Goal: Transaction & Acquisition: Purchase product/service

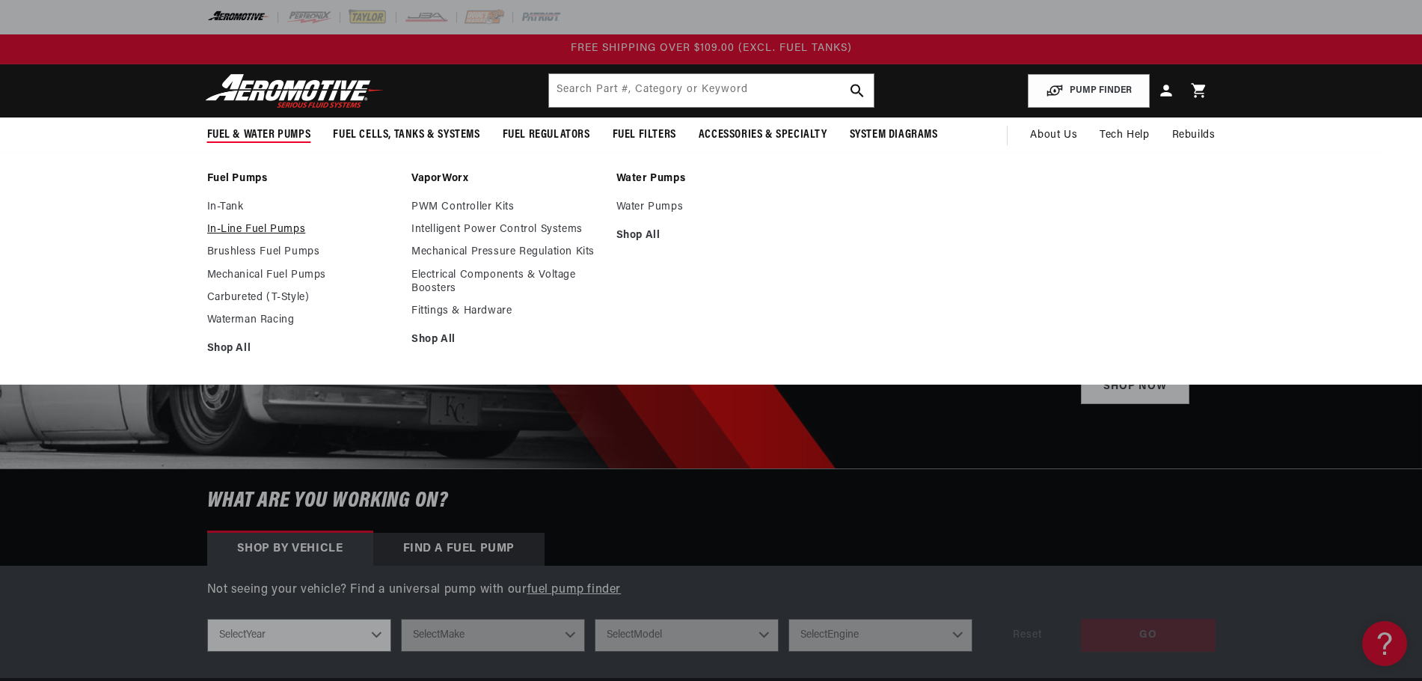
click at [278, 227] on link "In-Line Fuel Pumps" at bounding box center [302, 229] width 190 height 13
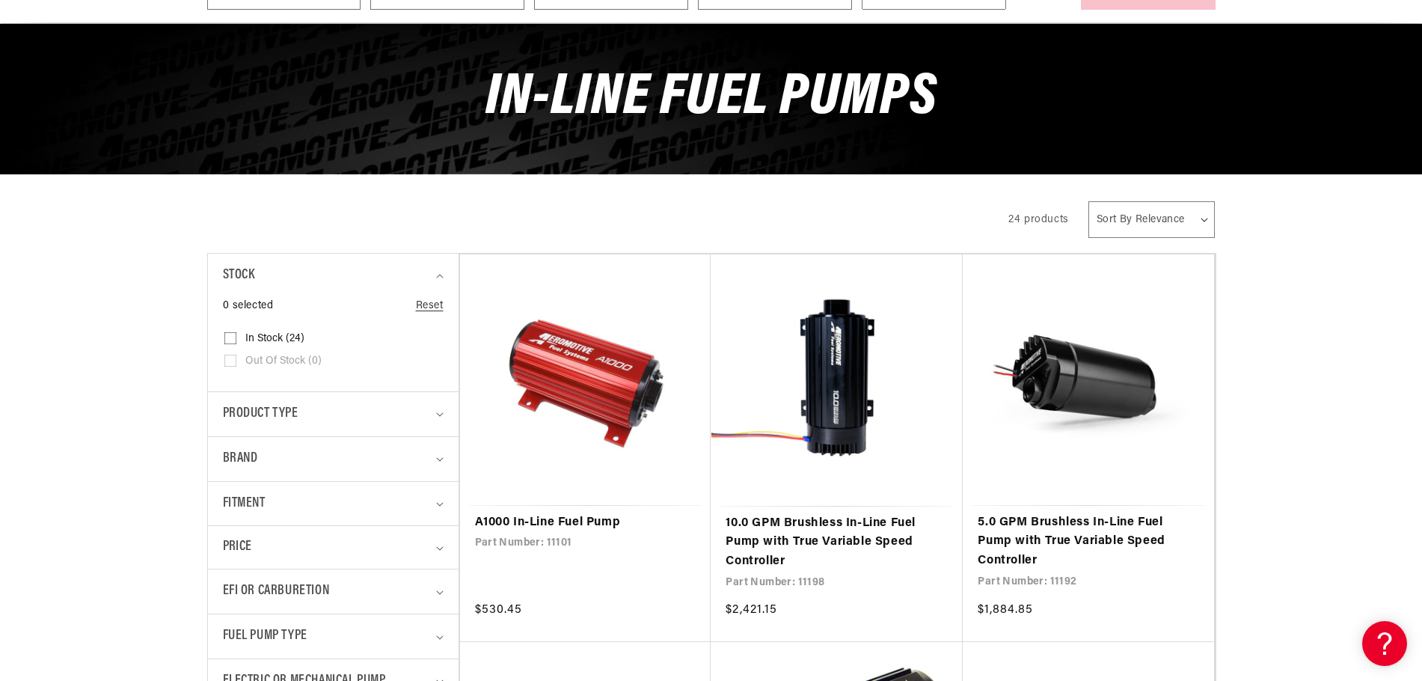
scroll to position [209, 0]
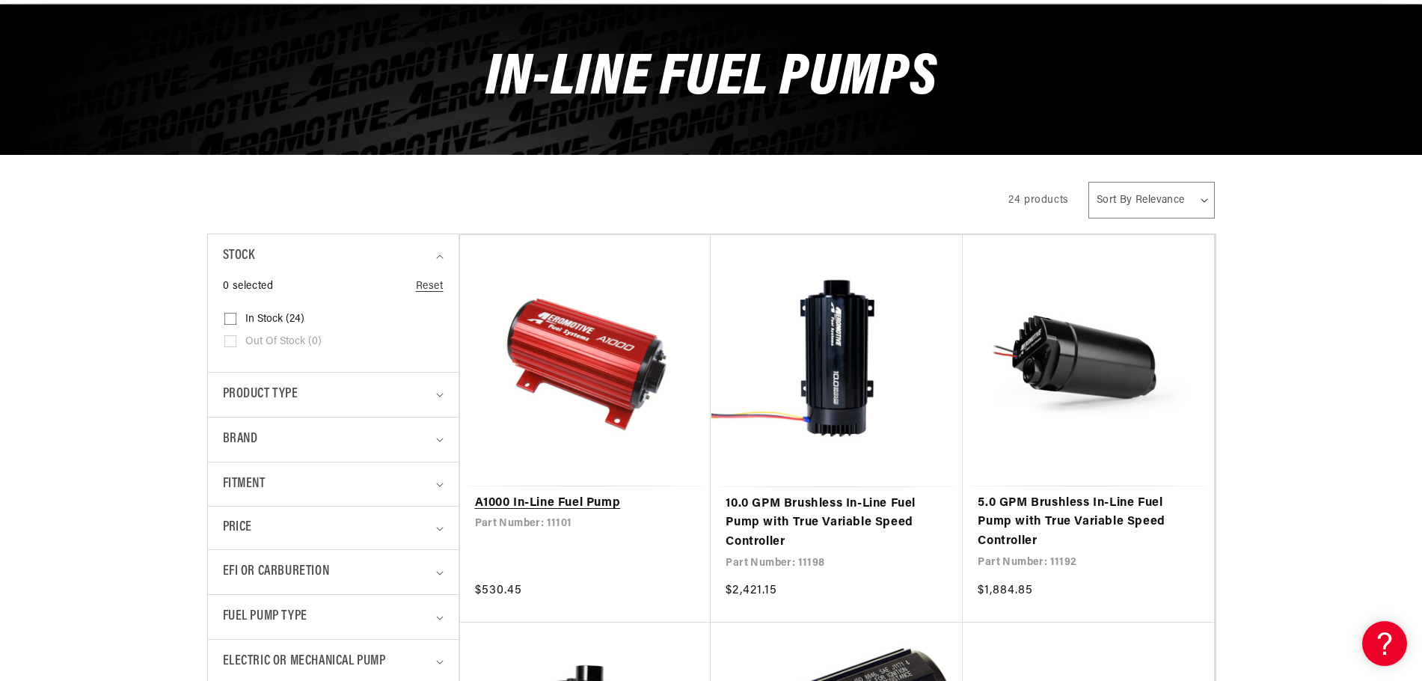
click at [562, 494] on link "A1000 In-Line Fuel Pump" at bounding box center [585, 503] width 221 height 19
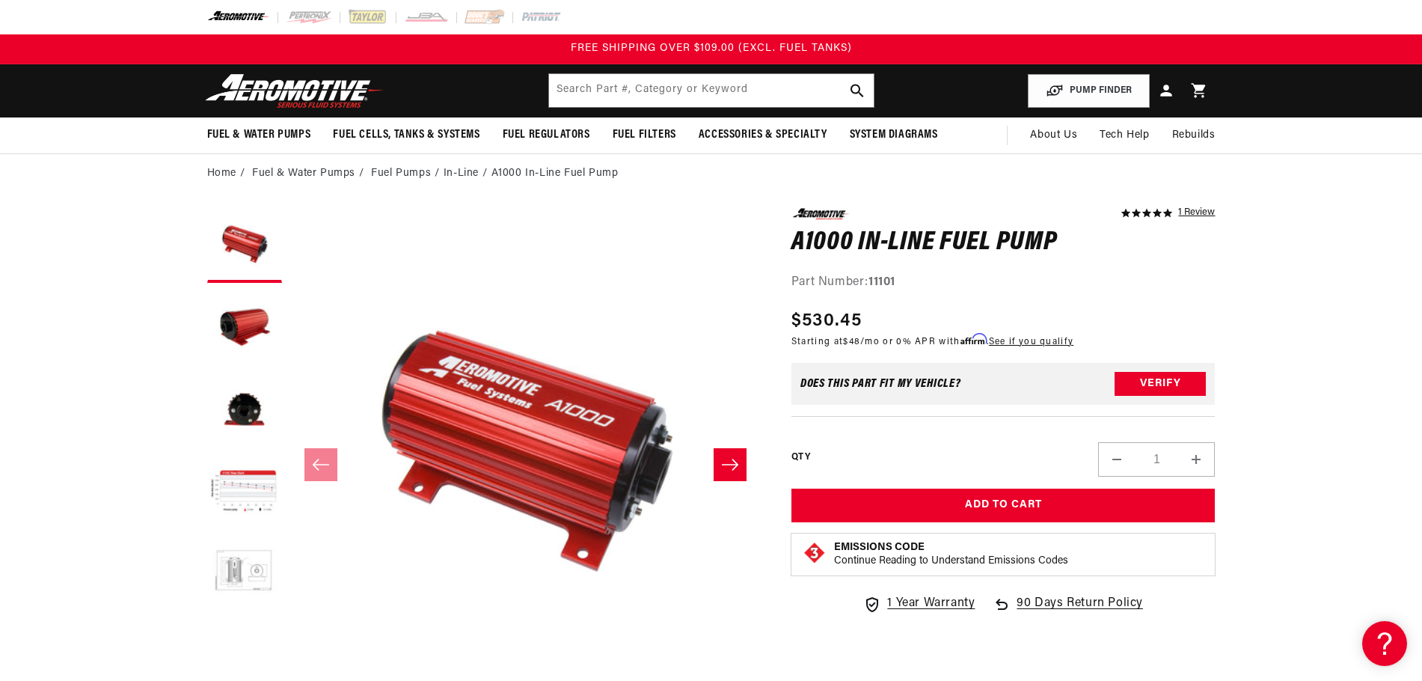
click at [244, 557] on button "Load image 5 in gallery view" at bounding box center [244, 574] width 75 height 75
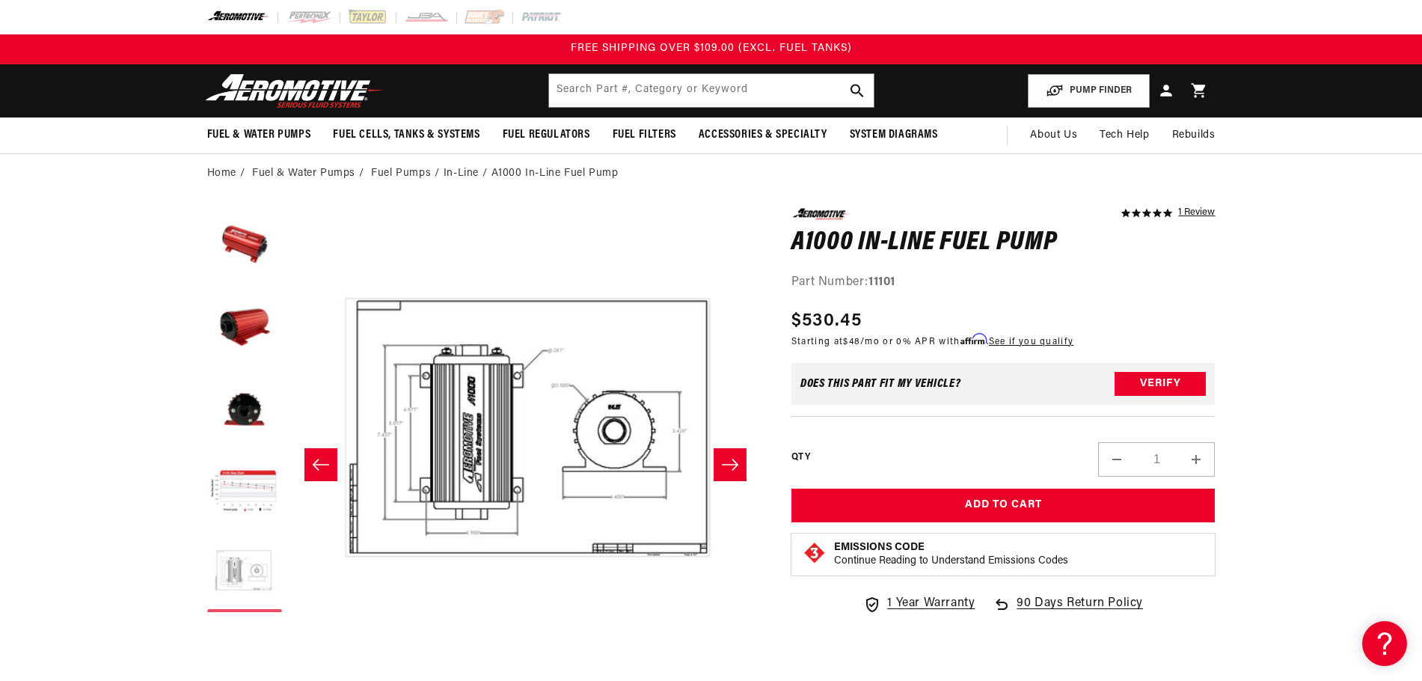
scroll to position [0, 1890]
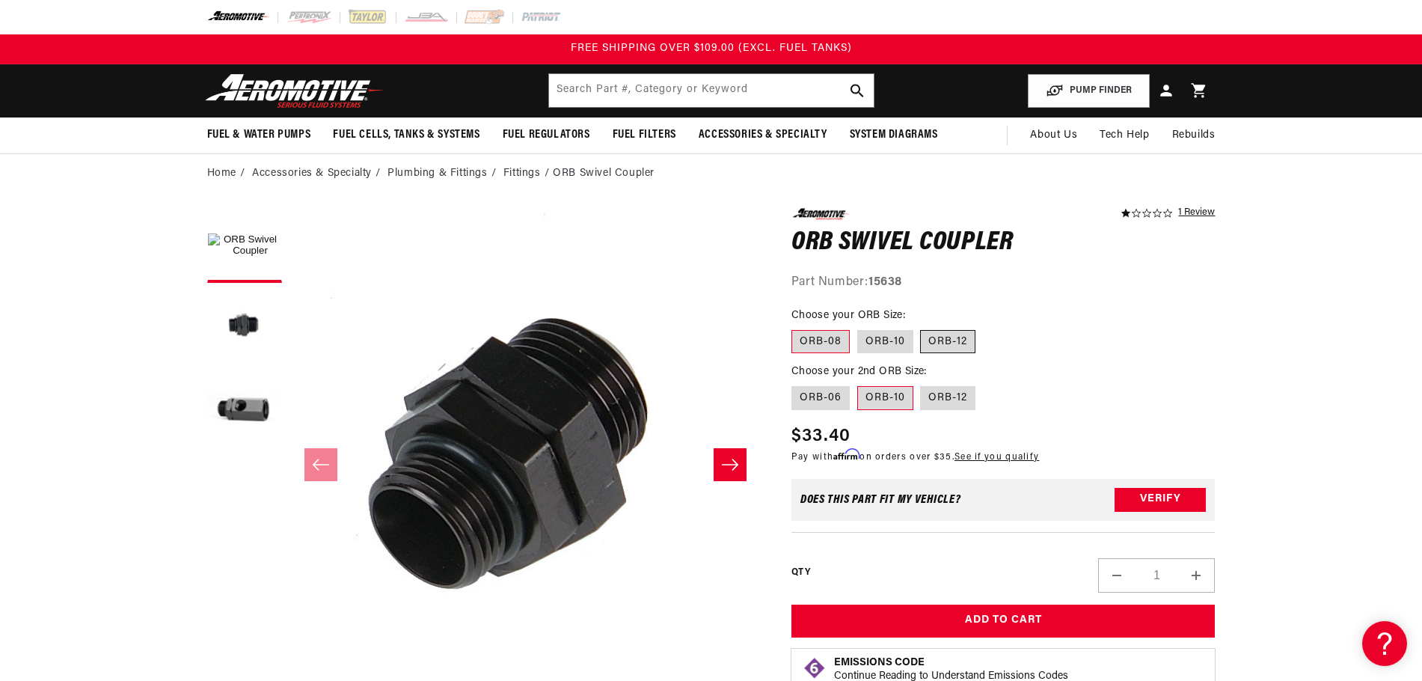
click at [961, 346] on label "ORB-12" at bounding box center [947, 342] width 55 height 24
click at [922, 328] on input "ORB-12" at bounding box center [921, 327] width 1 height 1
radio input "true"
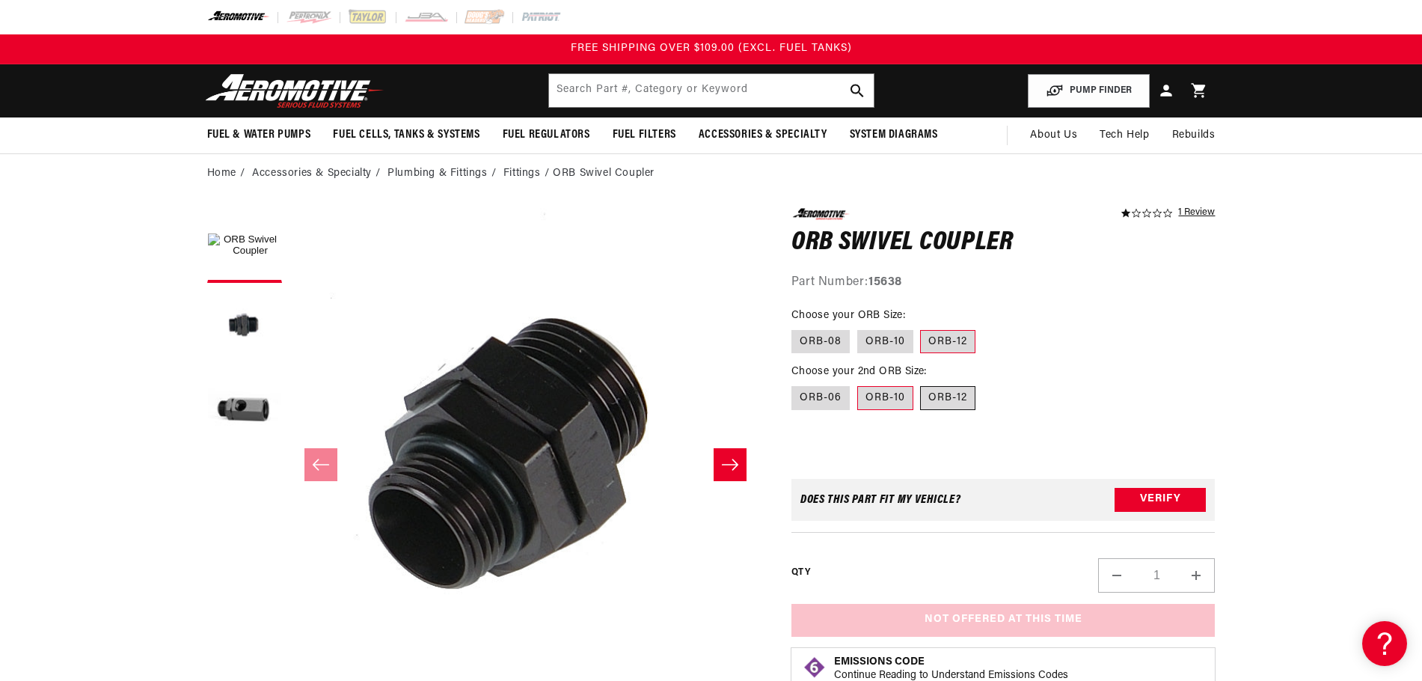
click at [961, 394] on label "ORB-12" at bounding box center [947, 398] width 55 height 24
click at [922, 384] on input "ORB-12" at bounding box center [921, 383] width 1 height 1
radio input "true"
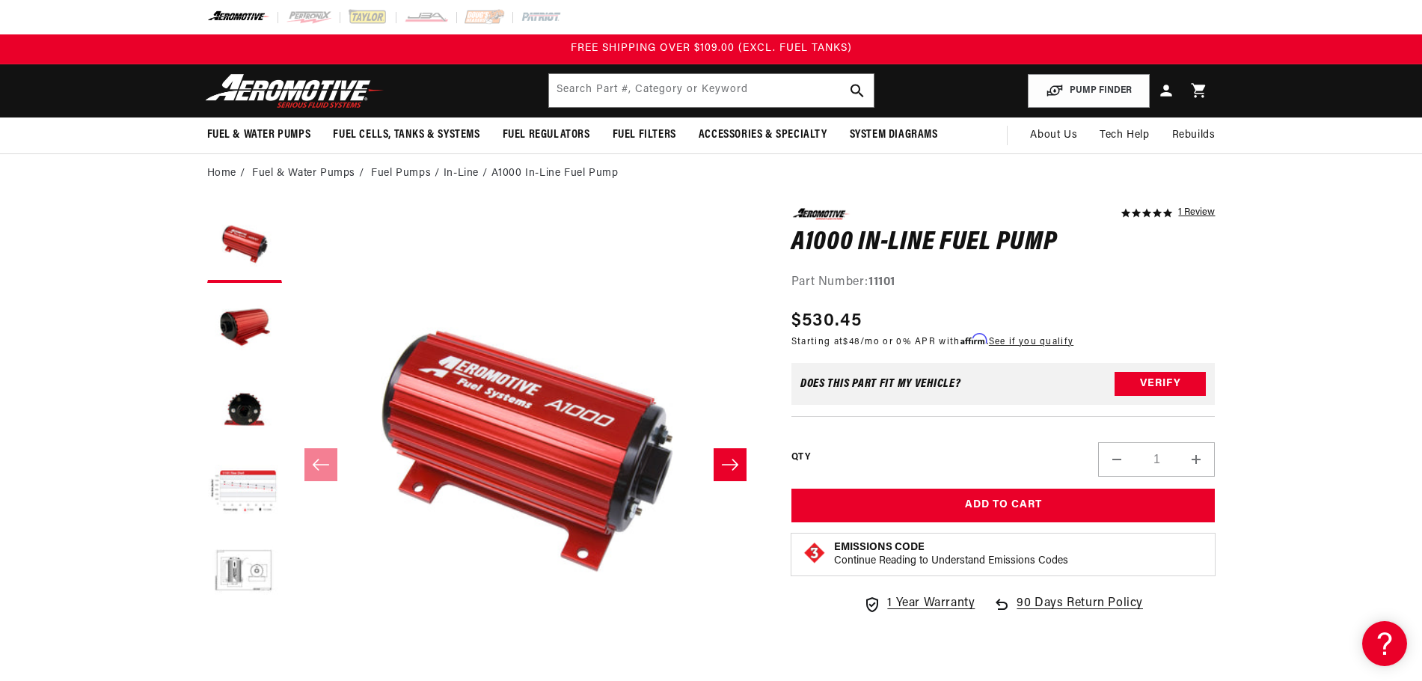
click at [733, 469] on icon "Slide right" at bounding box center [730, 464] width 16 height 11
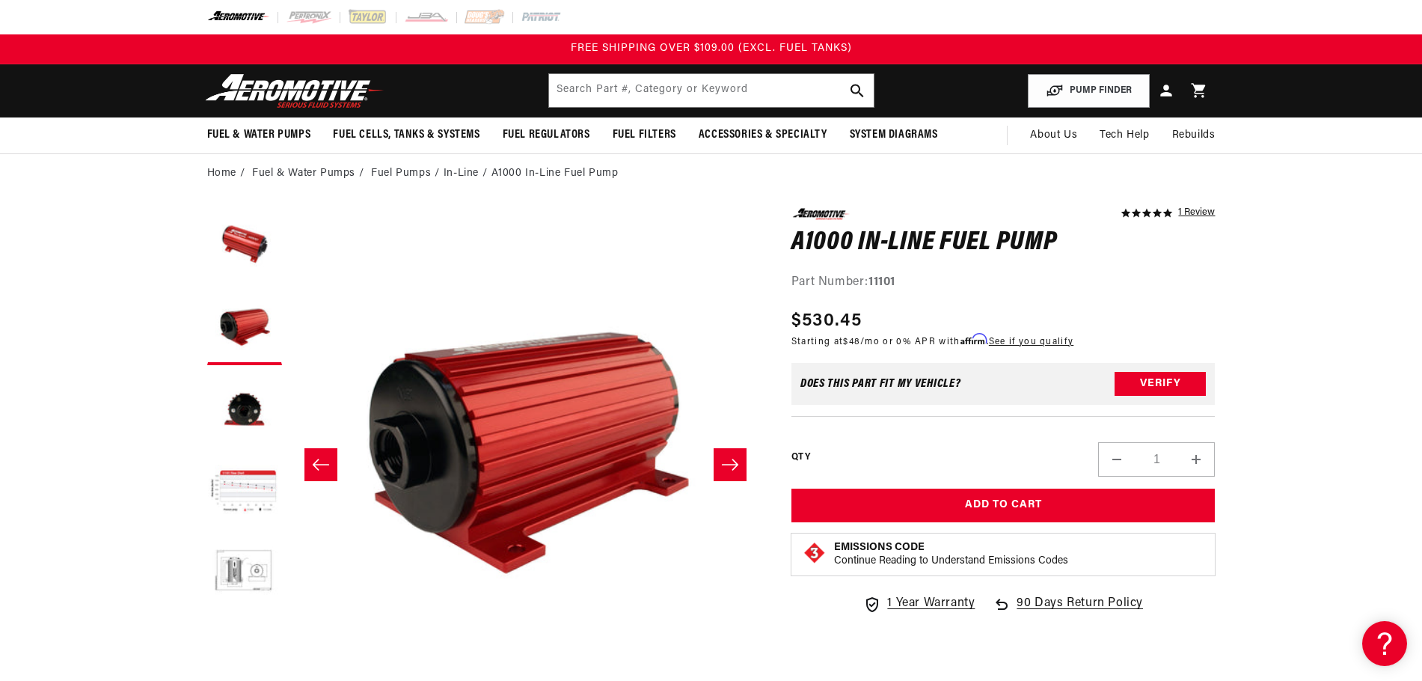
click at [733, 469] on icon "Slide right" at bounding box center [730, 464] width 16 height 11
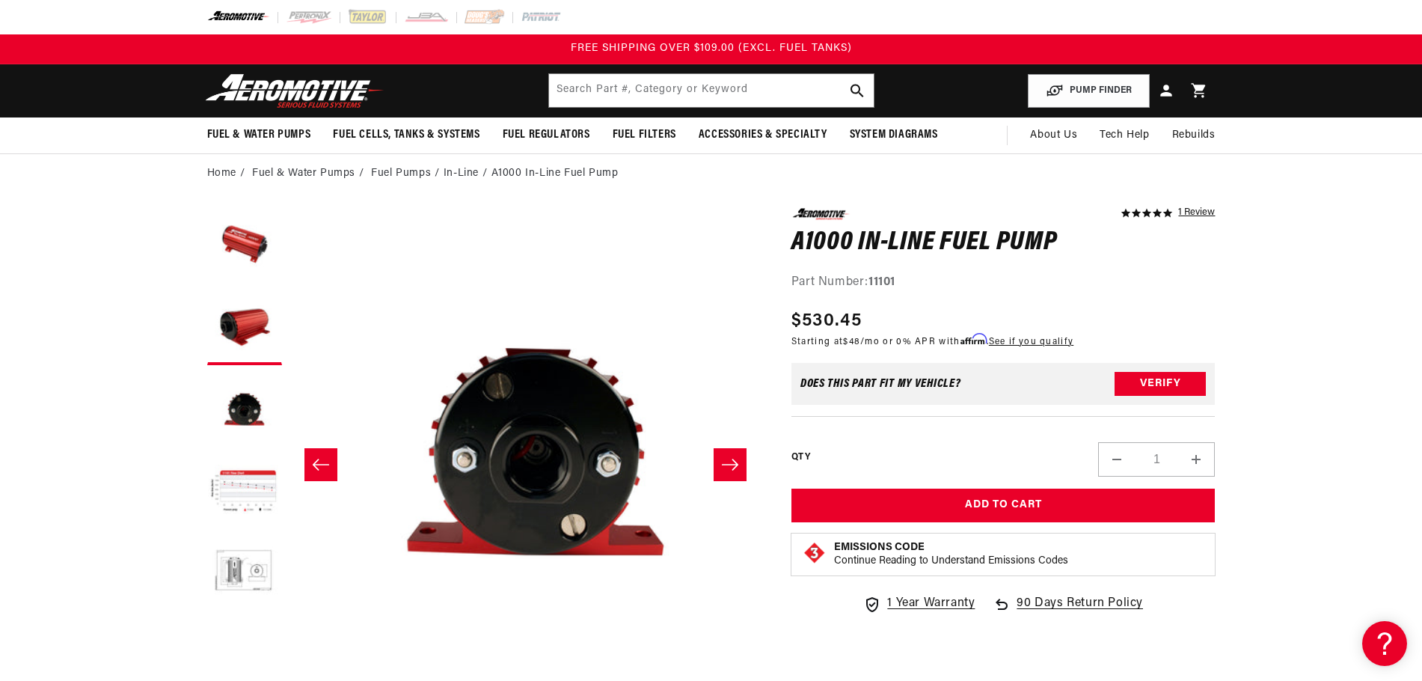
scroll to position [0, 945]
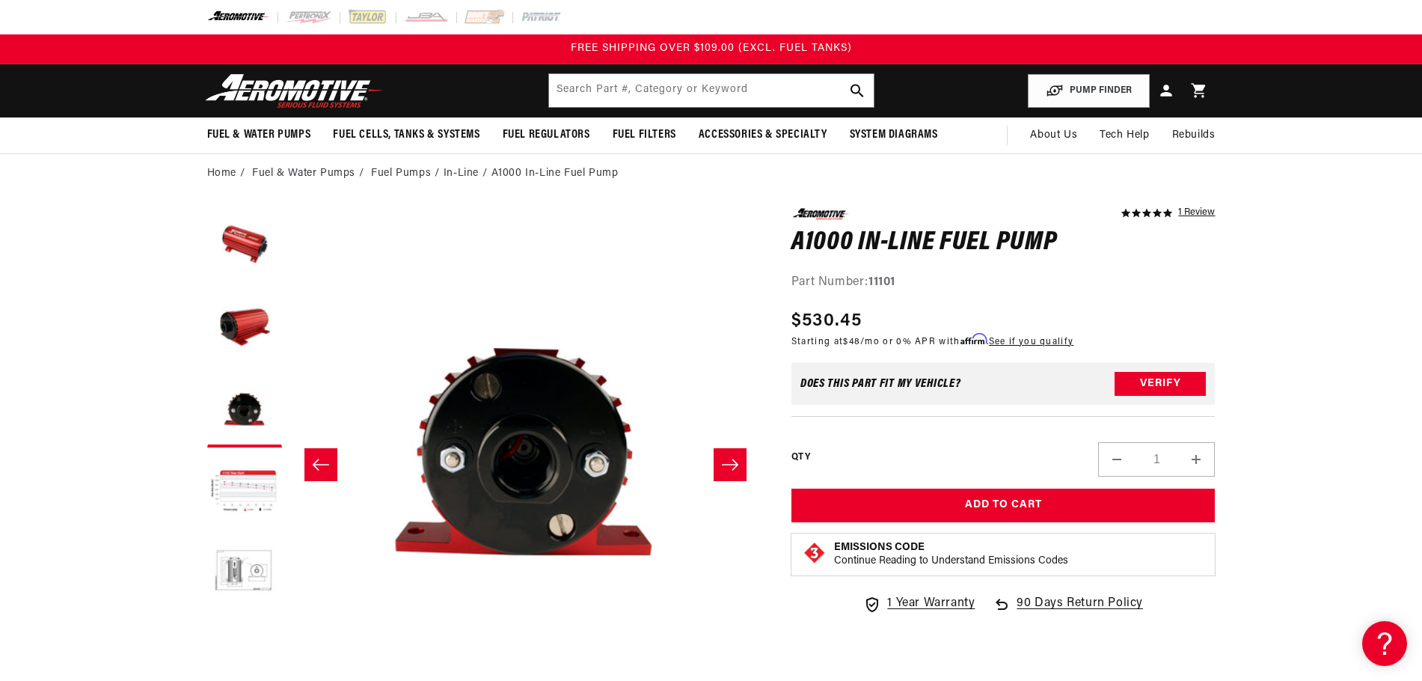
click at [733, 469] on icon "Slide right" at bounding box center [730, 464] width 16 height 11
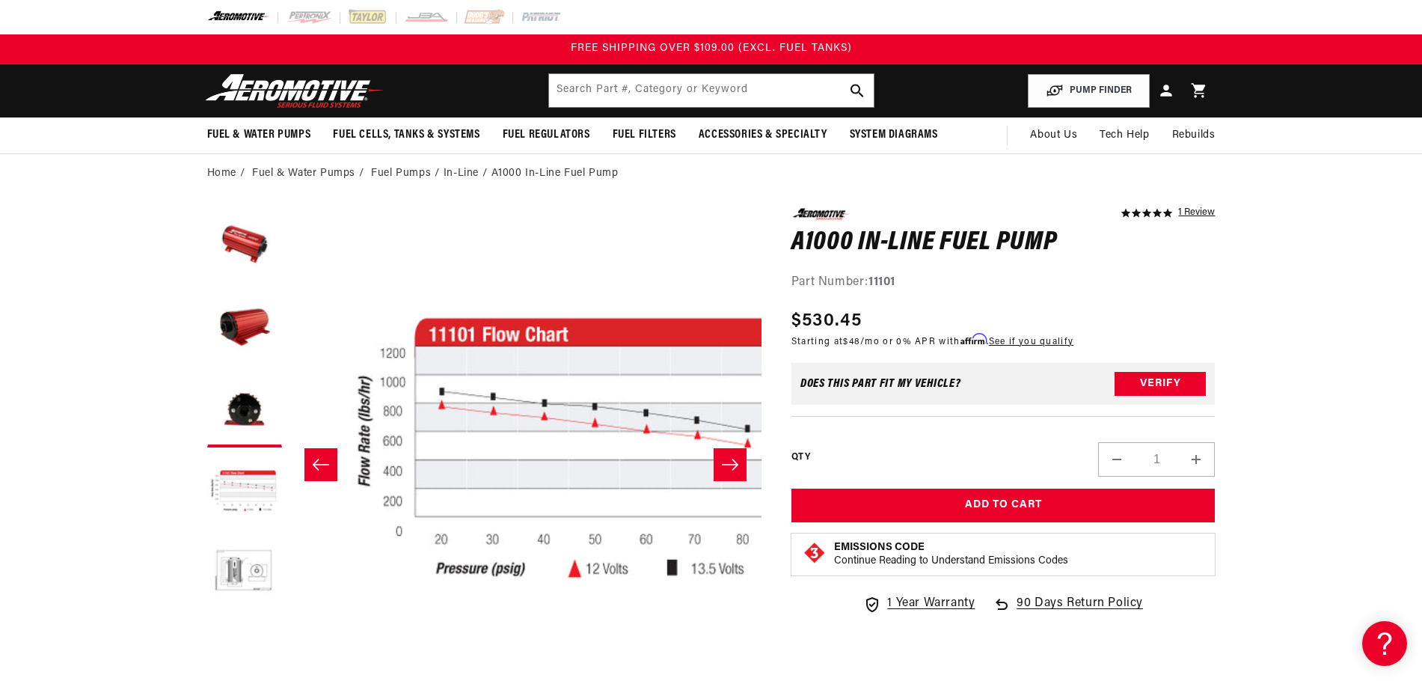
scroll to position [0, 1417]
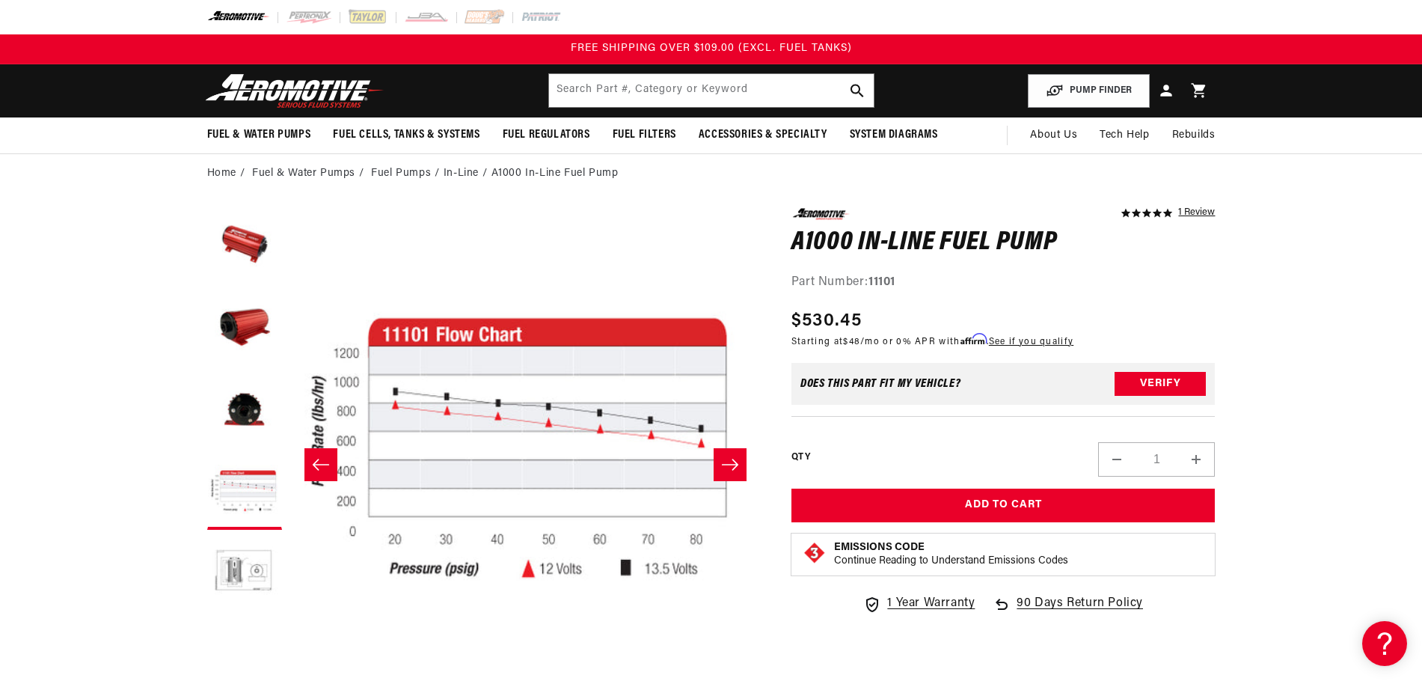
click at [733, 469] on icon "Slide right" at bounding box center [730, 464] width 16 height 11
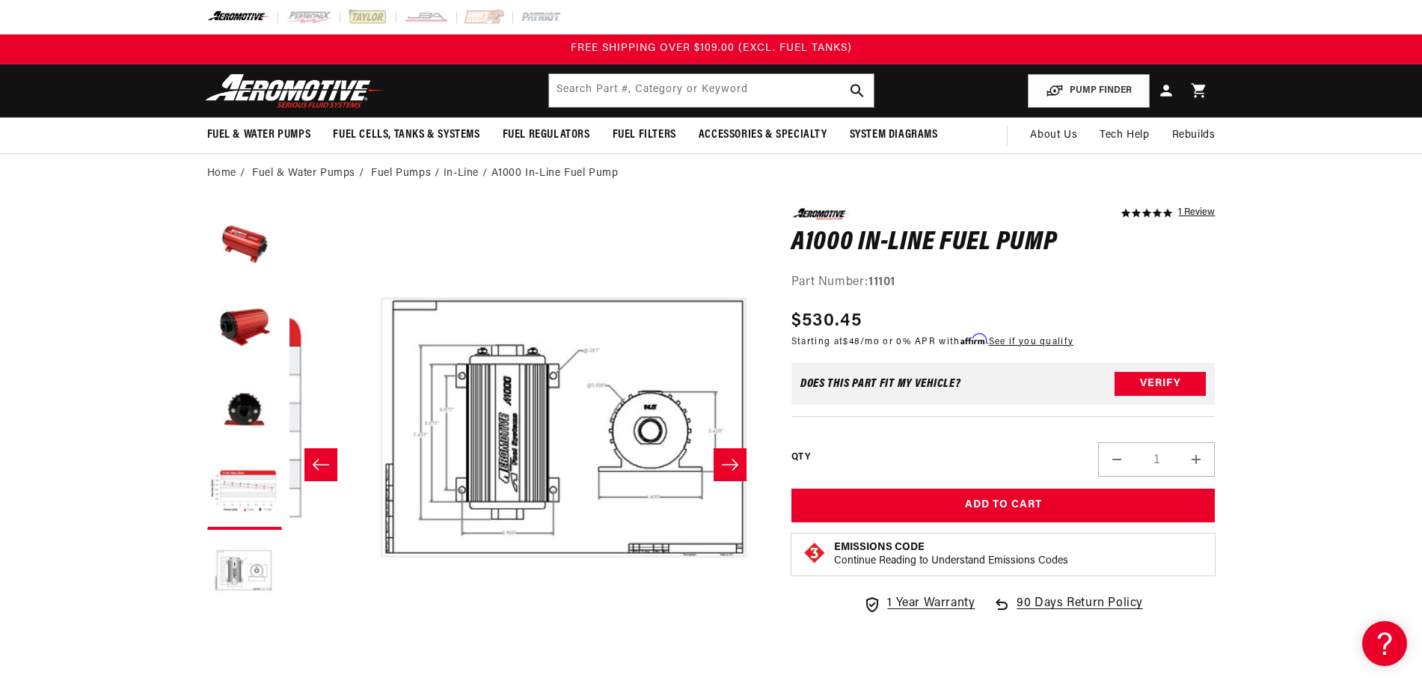
scroll to position [0, 1890]
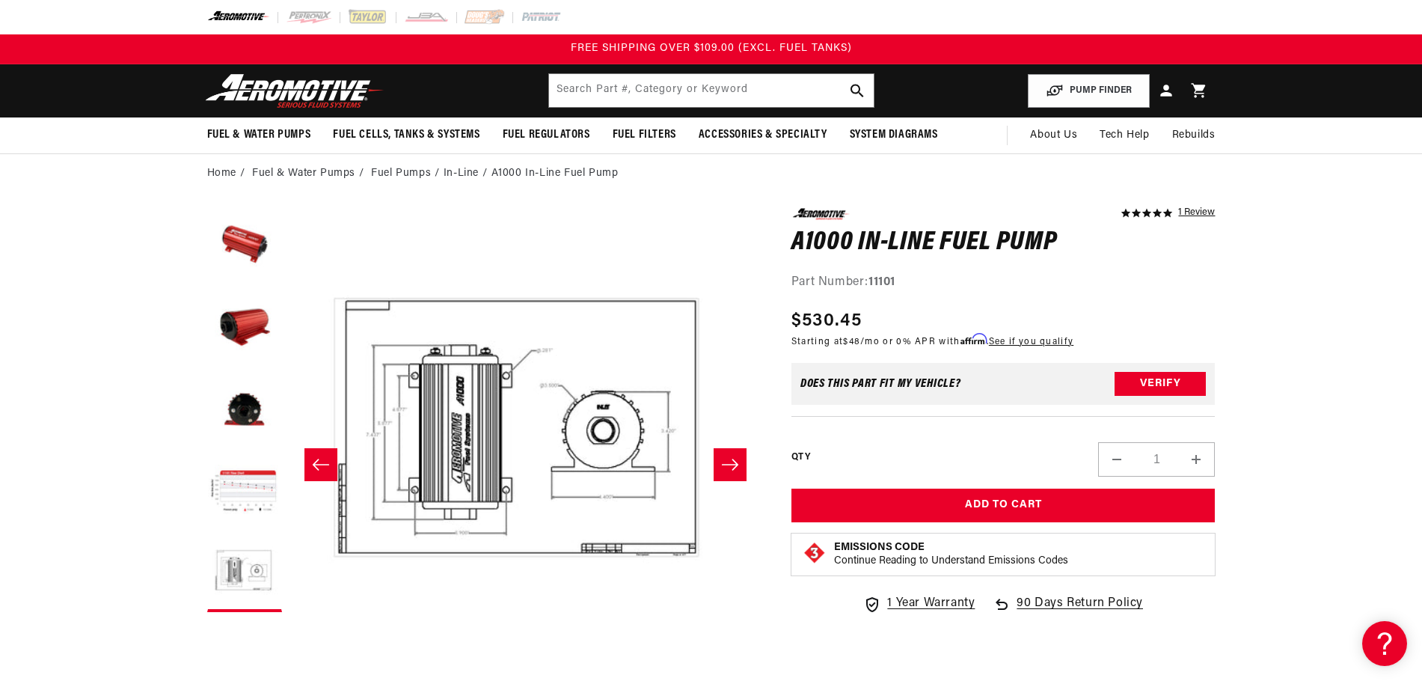
click at [733, 469] on icon "Slide right" at bounding box center [730, 464] width 16 height 11
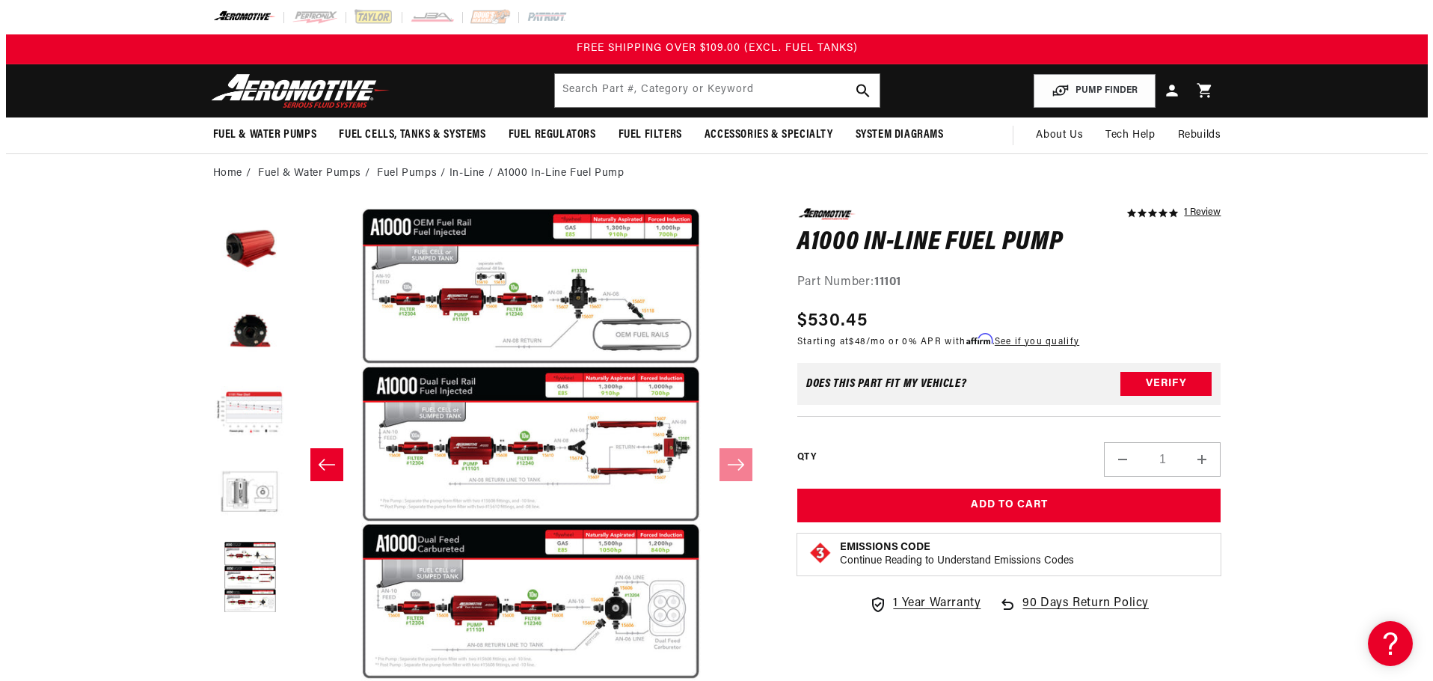
scroll to position [82, 0]
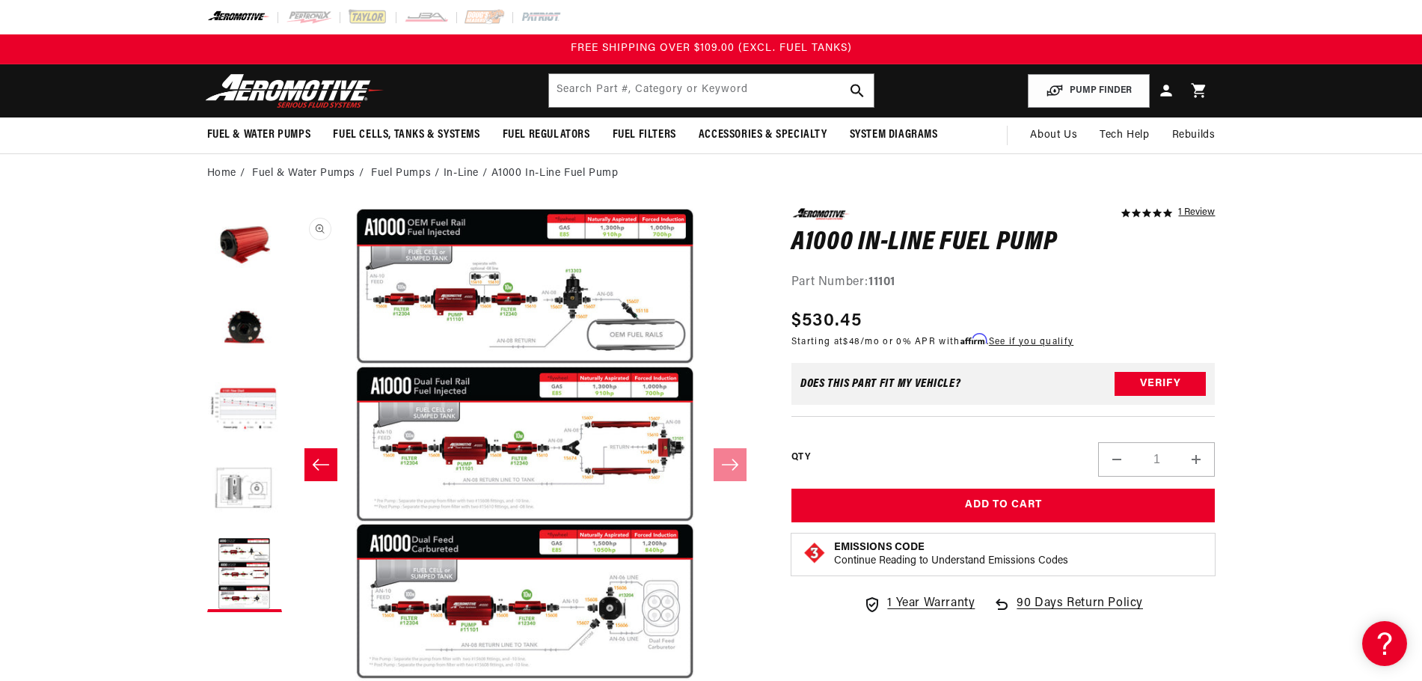
click at [289, 680] on button "Open media 6 in modal" at bounding box center [289, 681] width 0 height 0
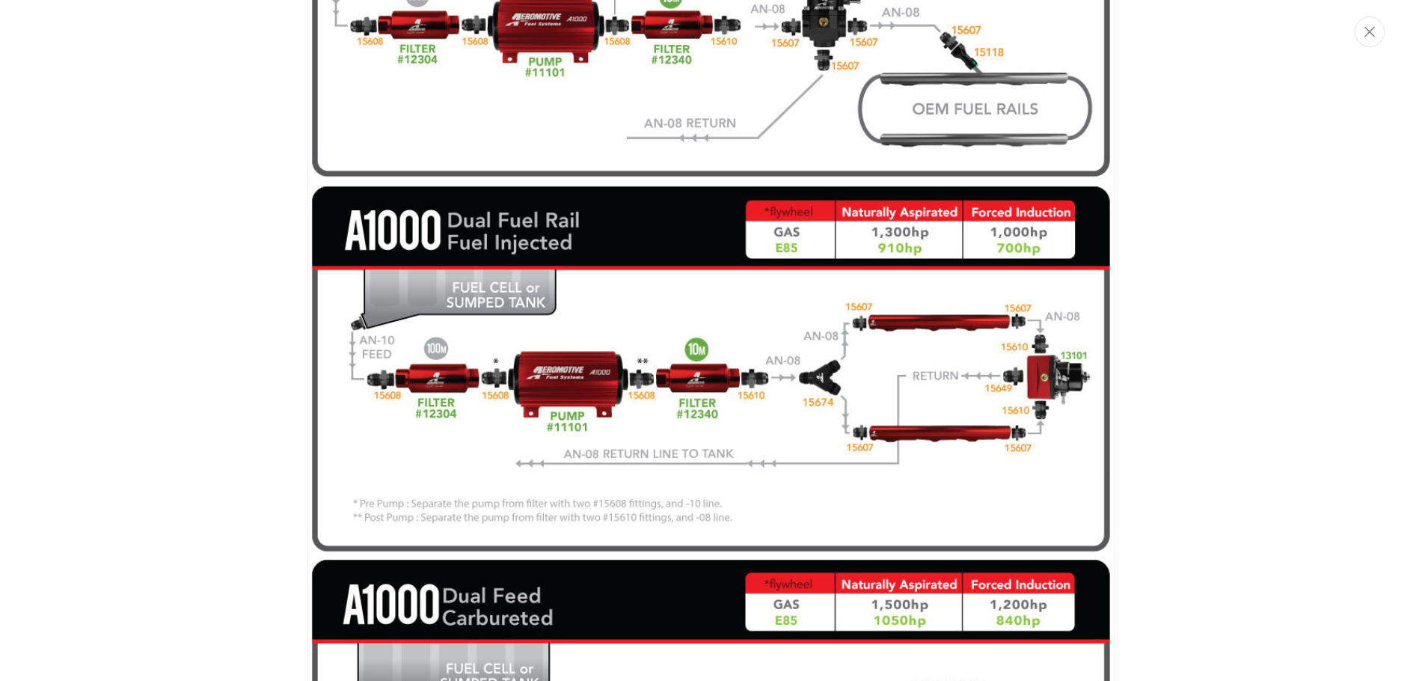
scroll to position [1, 2362]
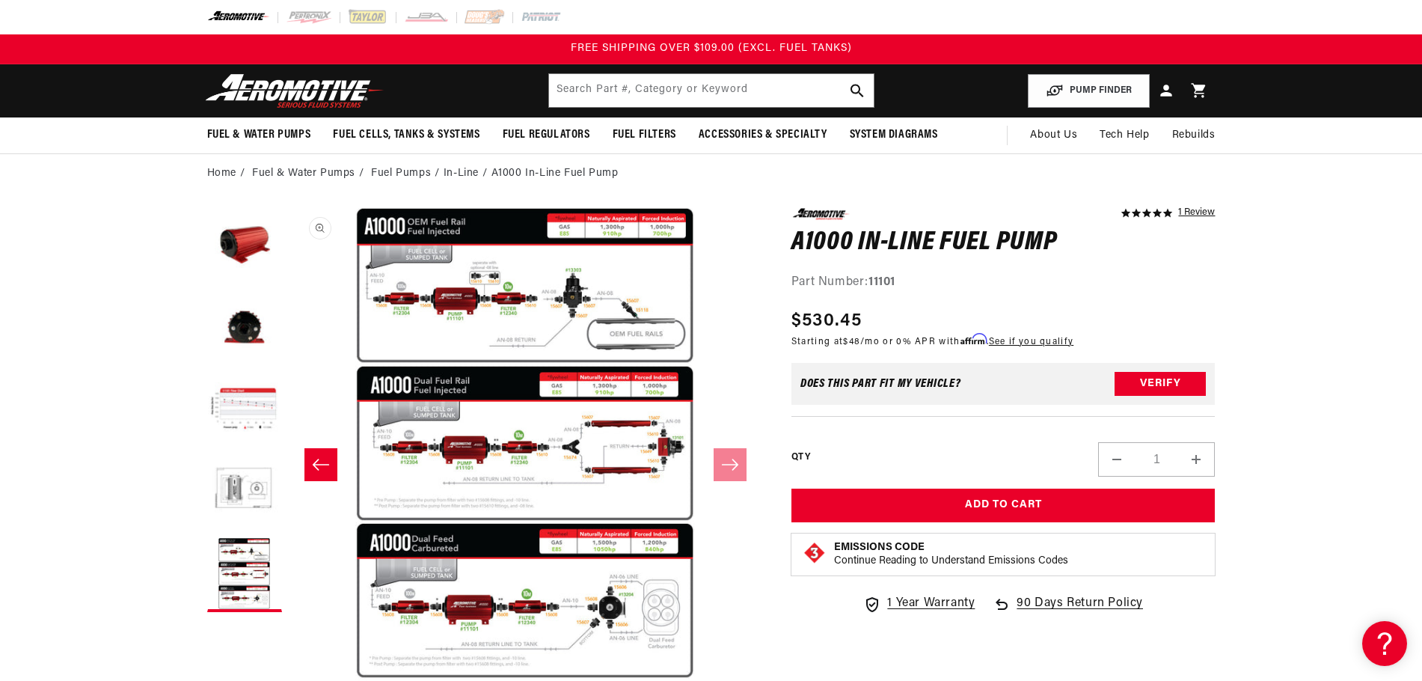
click at [289, 680] on button "Open media 6 in modal" at bounding box center [289, 680] width 0 height 0
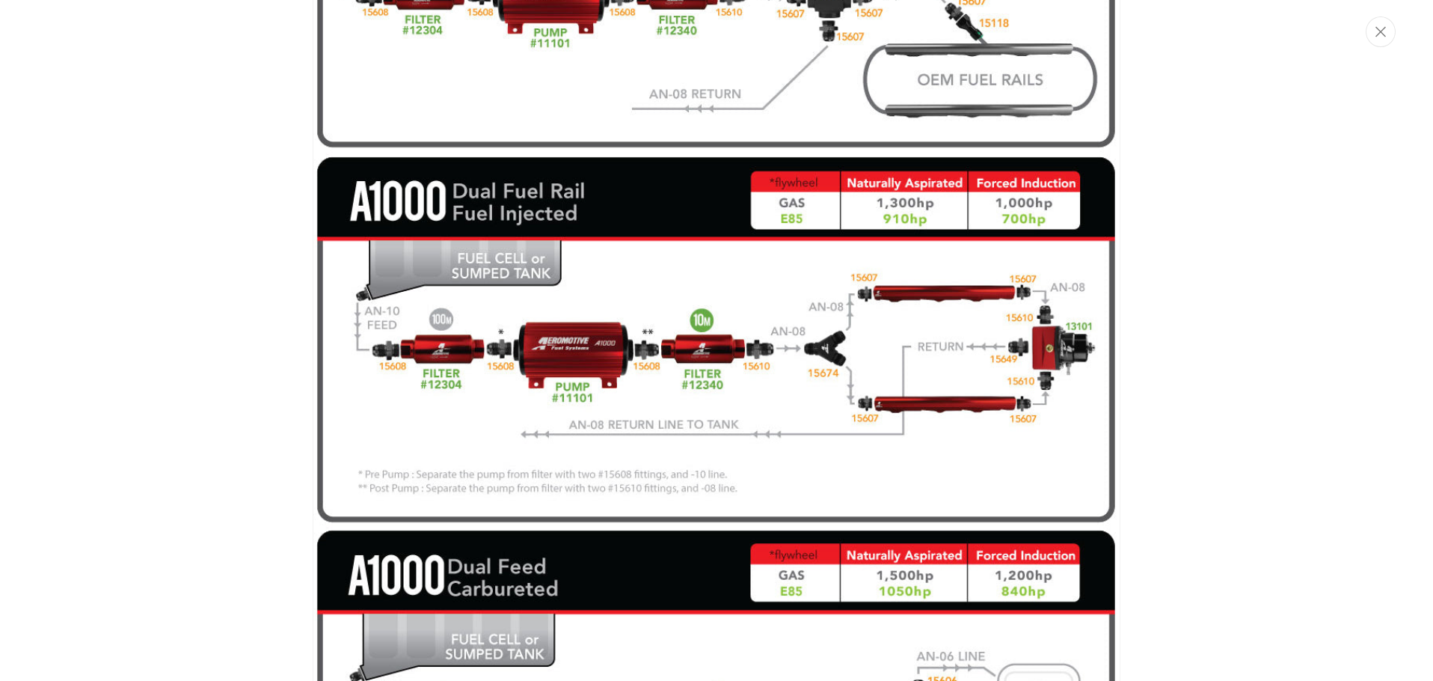
scroll to position [2644, 0]
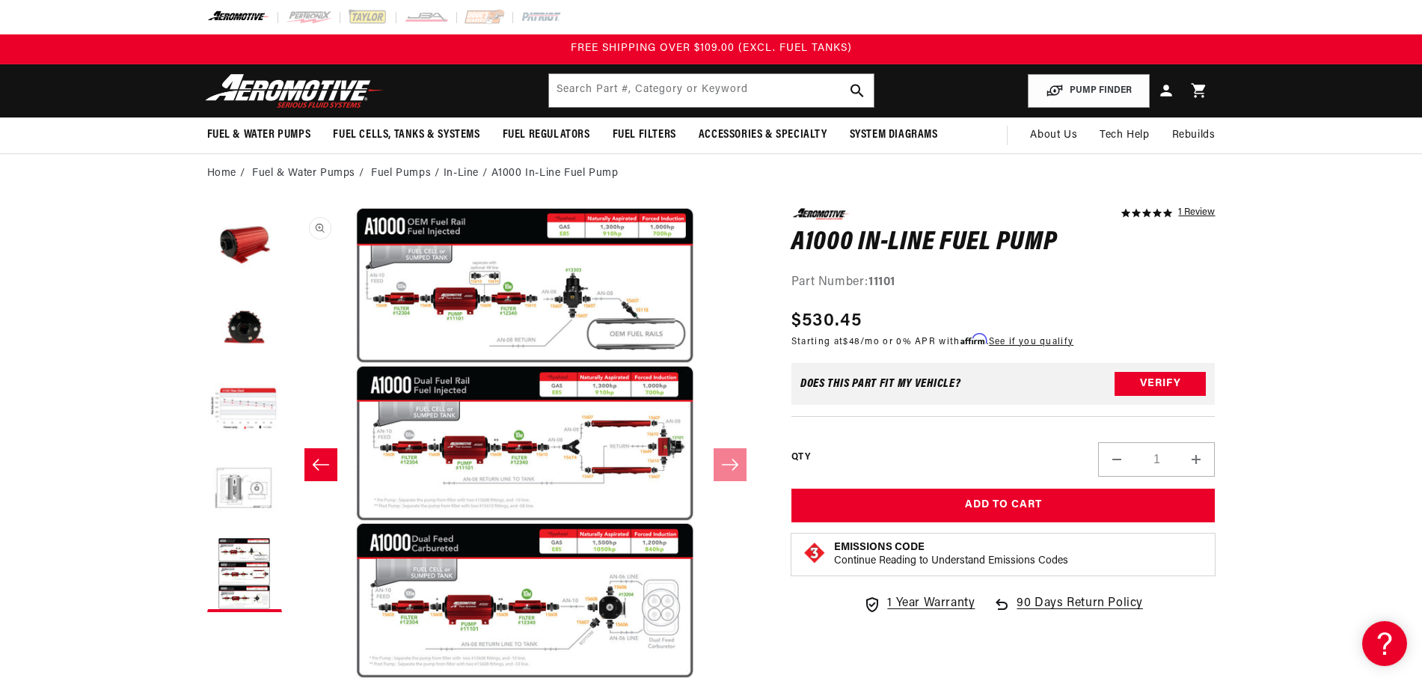
click at [289, 680] on button "Open media 6 in modal" at bounding box center [289, 680] width 0 height 0
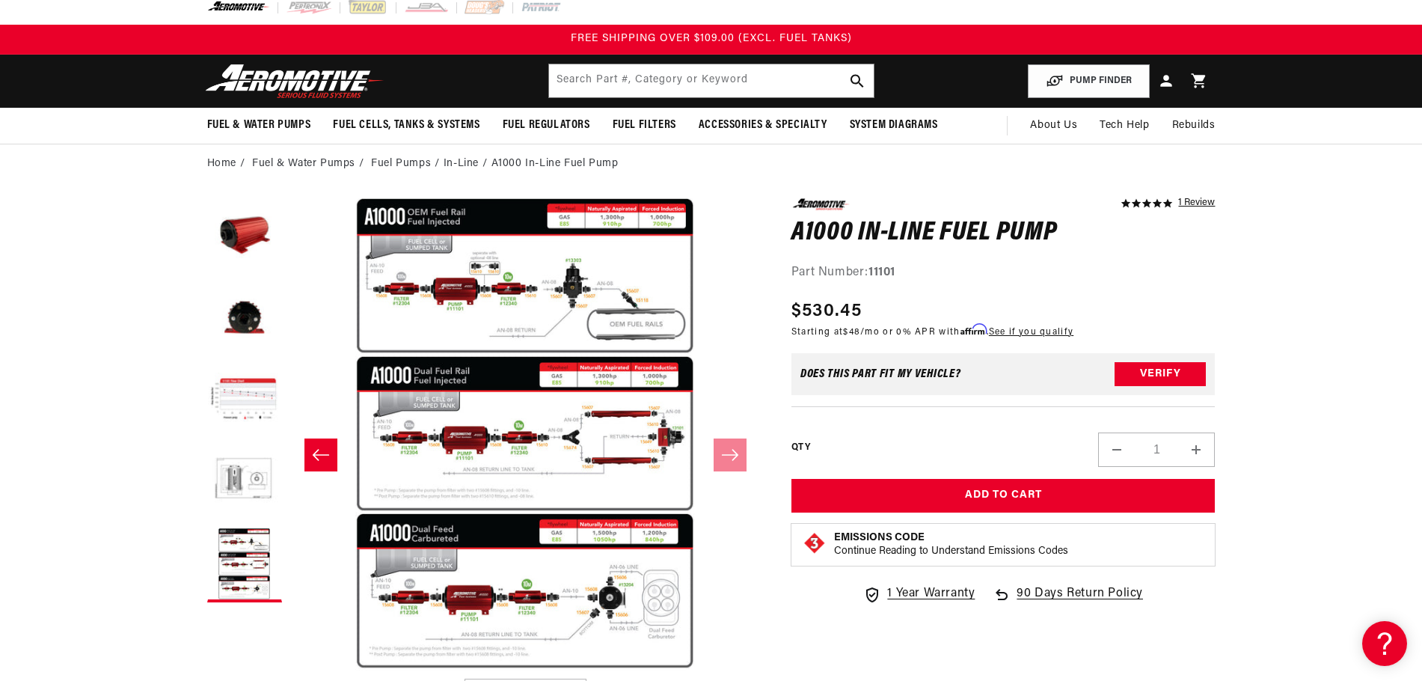
scroll to position [0, 0]
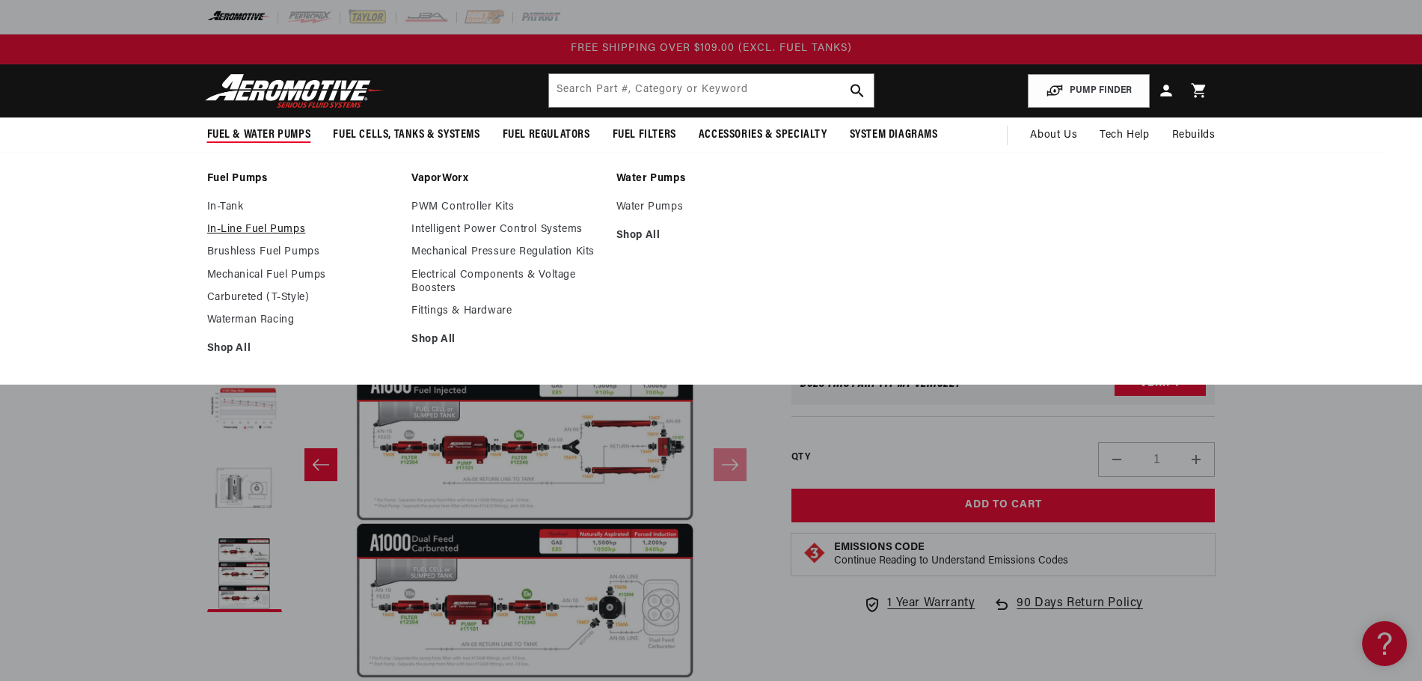
click at [289, 226] on link "In-Line Fuel Pumps" at bounding box center [302, 229] width 190 height 13
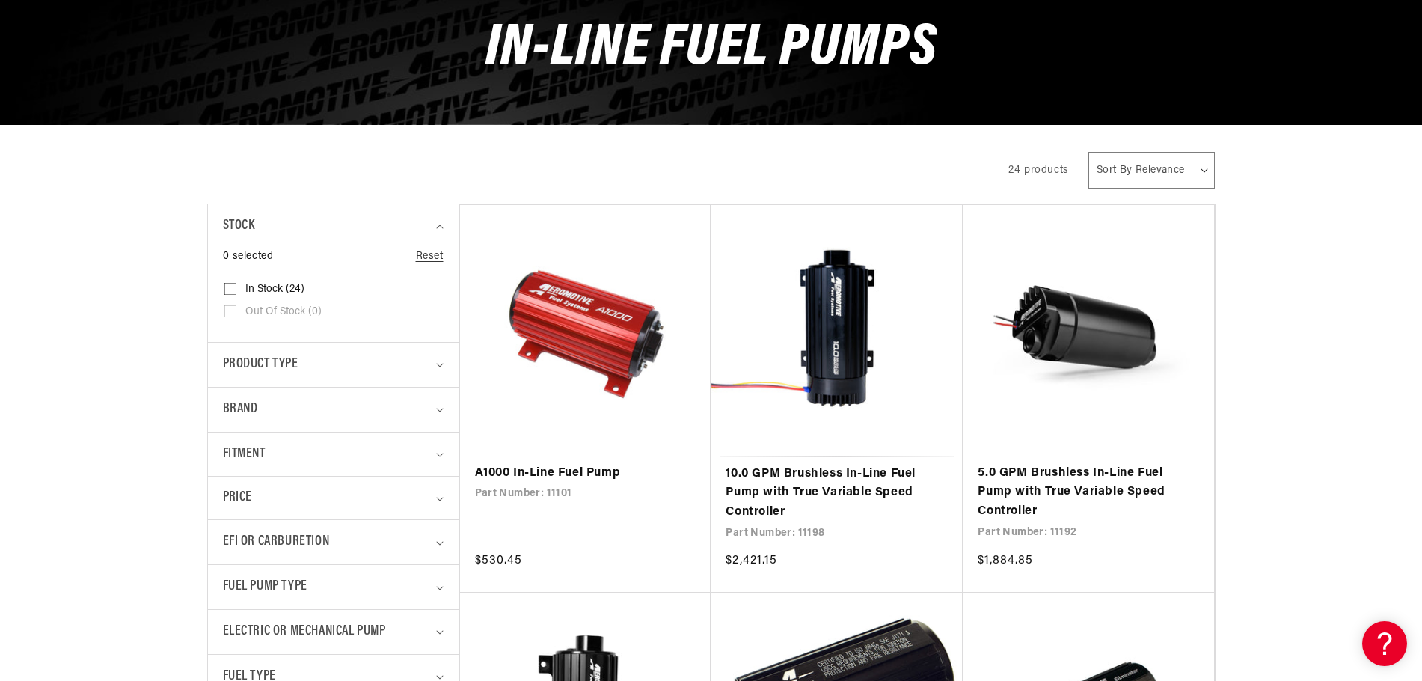
scroll to position [259, 0]
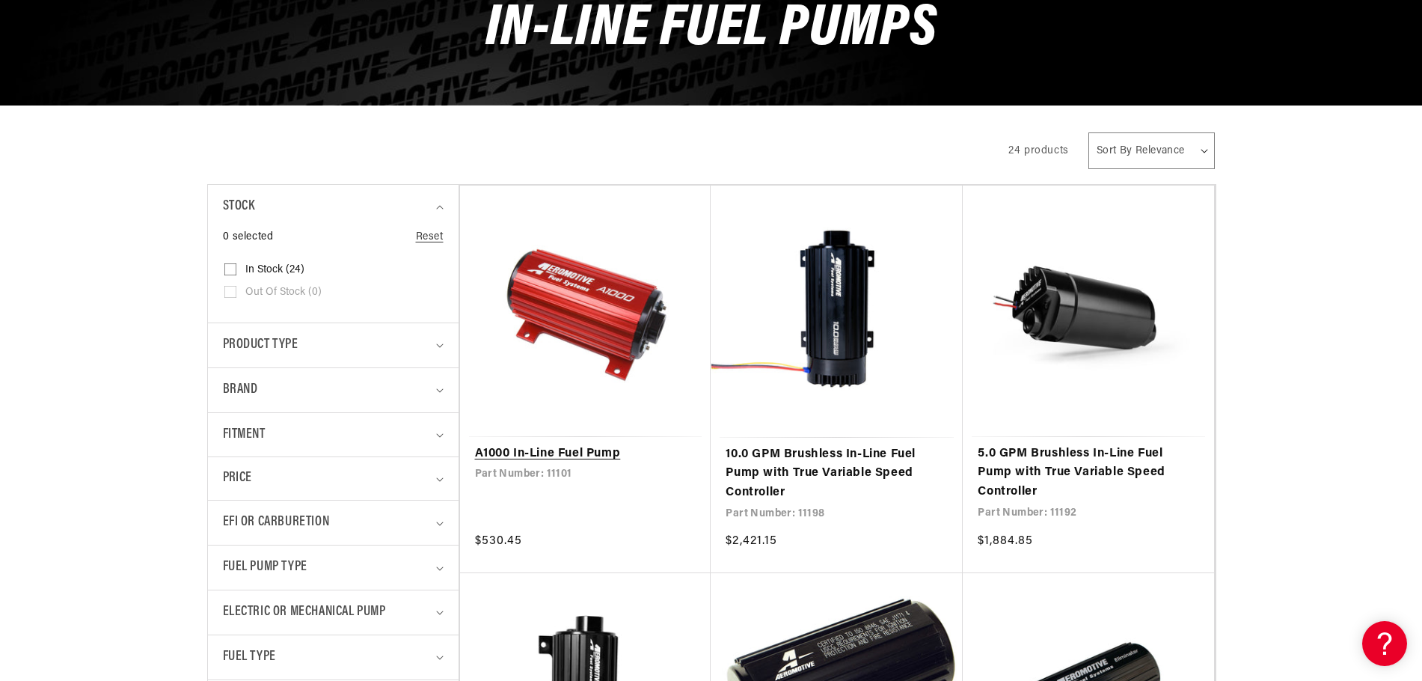
click at [571, 444] on link "A1000 In-Line Fuel Pump" at bounding box center [585, 453] width 221 height 19
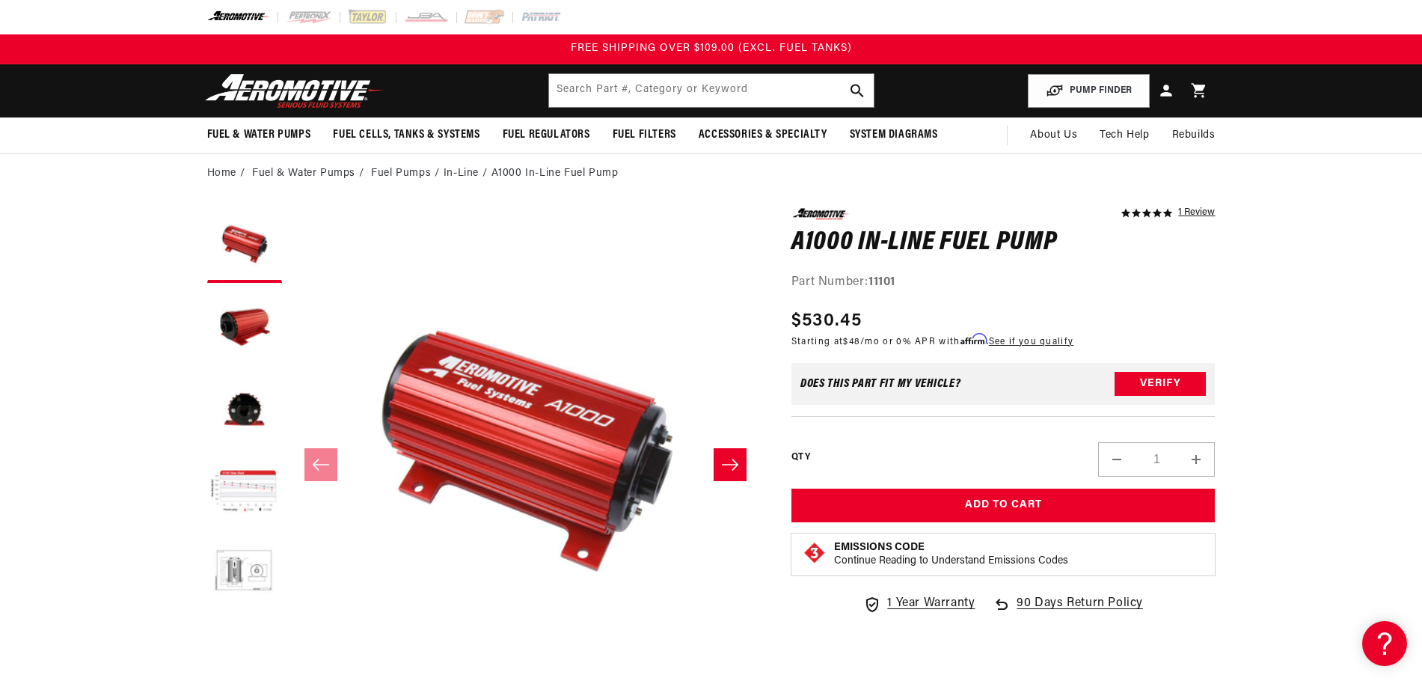
click at [727, 452] on button "Slide right" at bounding box center [730, 464] width 33 height 33
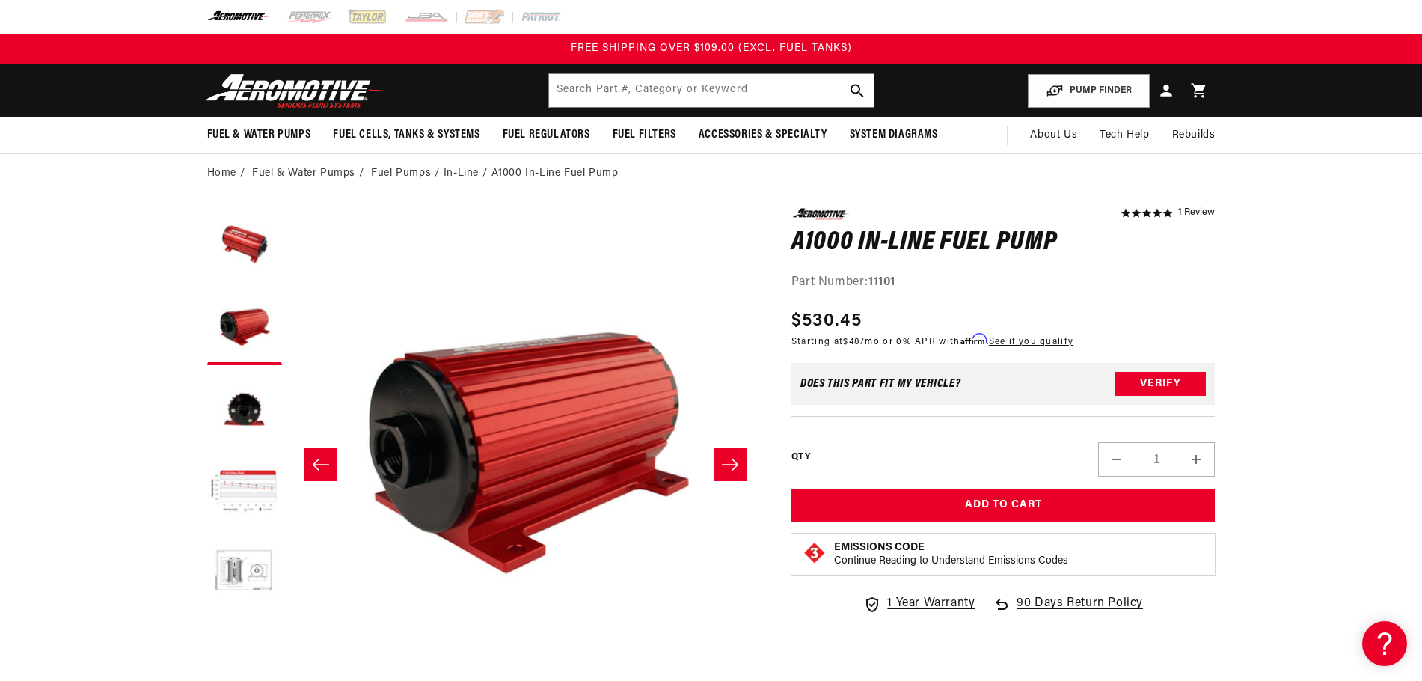
click at [727, 452] on button "Slide right" at bounding box center [730, 464] width 33 height 33
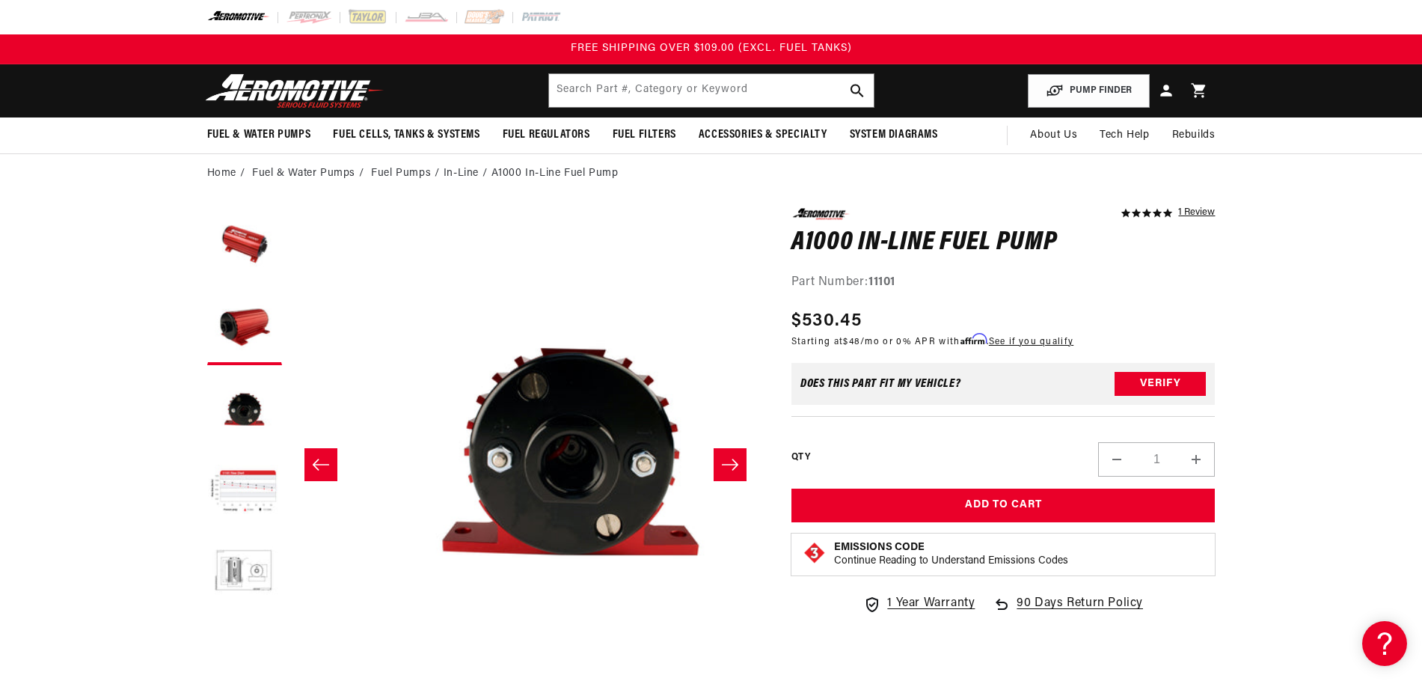
scroll to position [0, 945]
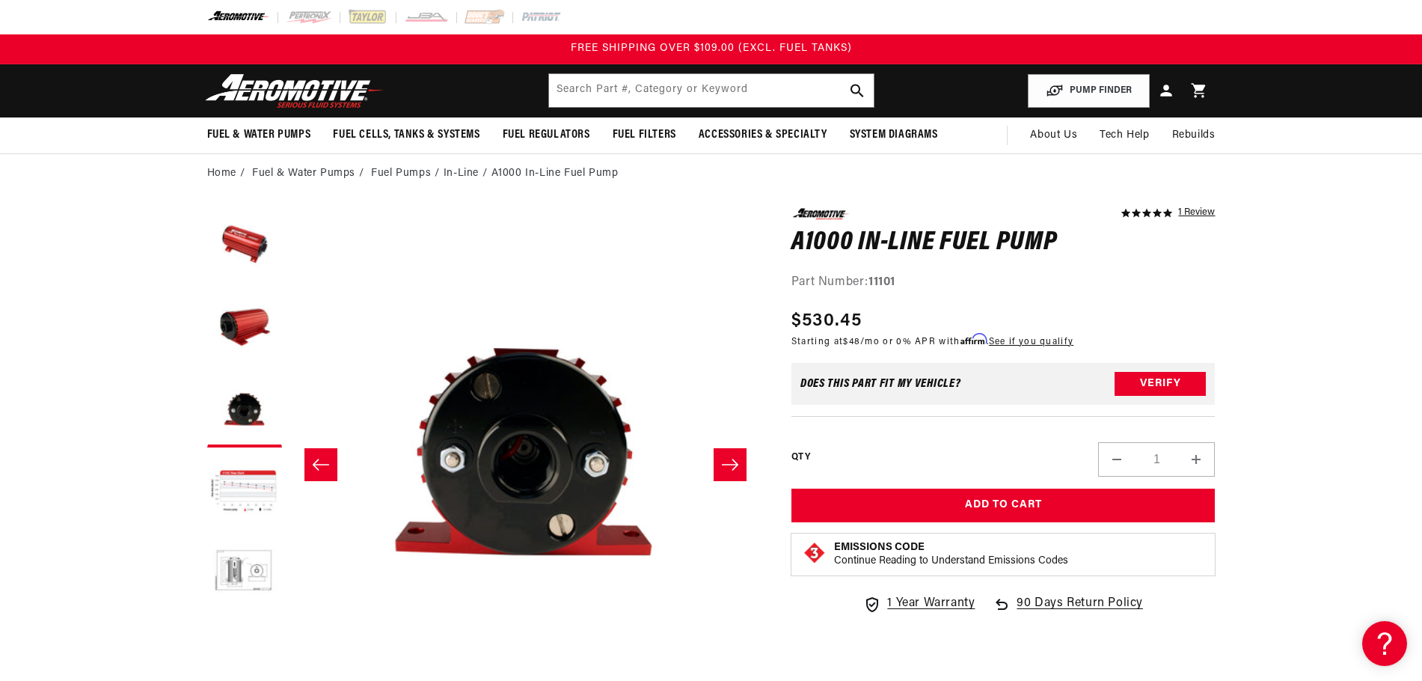
click at [727, 452] on button "Slide right" at bounding box center [730, 464] width 33 height 33
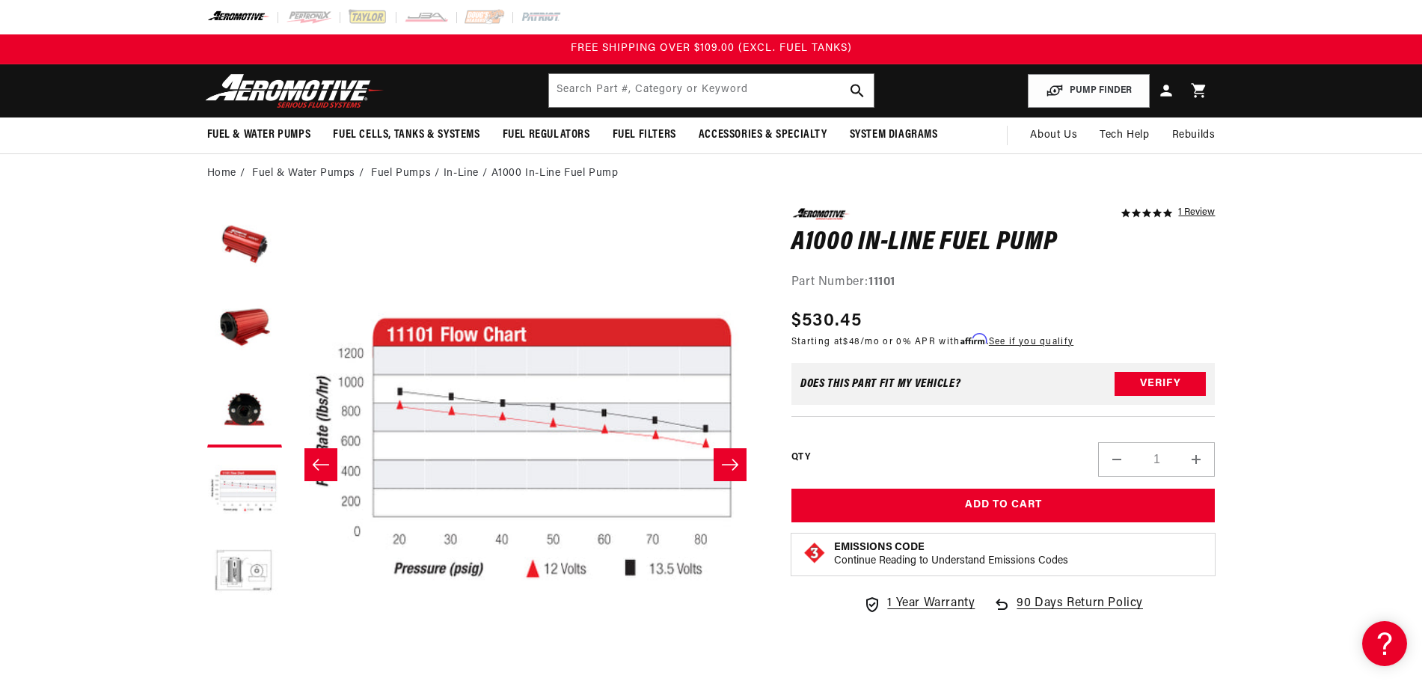
scroll to position [0, 1417]
click at [727, 452] on button "Slide right" at bounding box center [730, 464] width 33 height 33
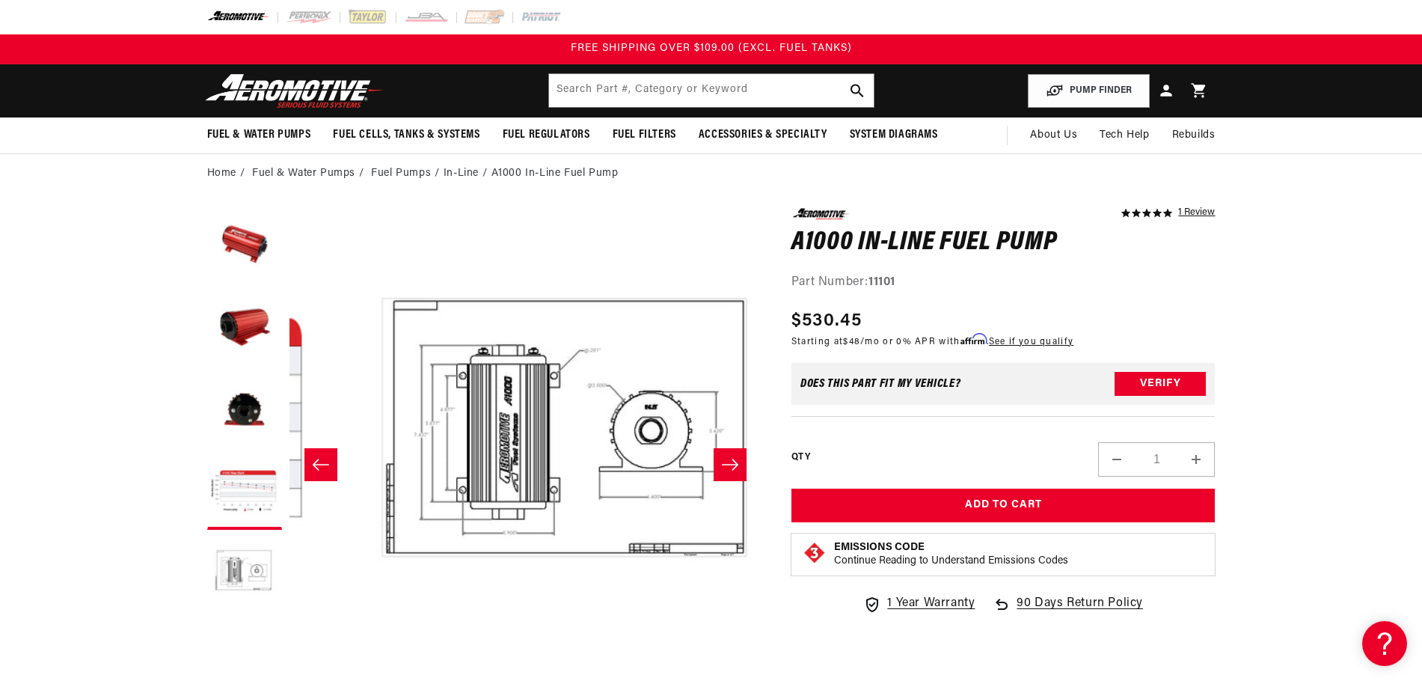
scroll to position [0, 1890]
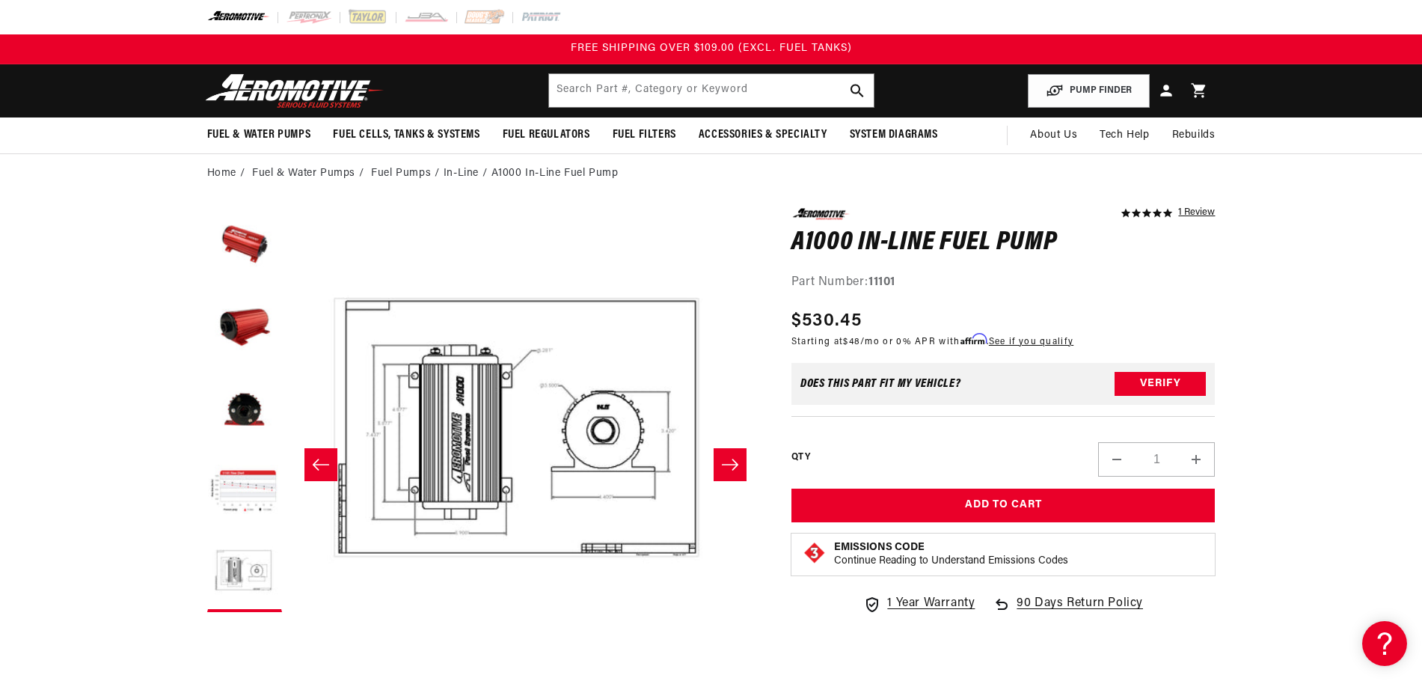
click at [727, 452] on button "Slide right" at bounding box center [730, 464] width 33 height 33
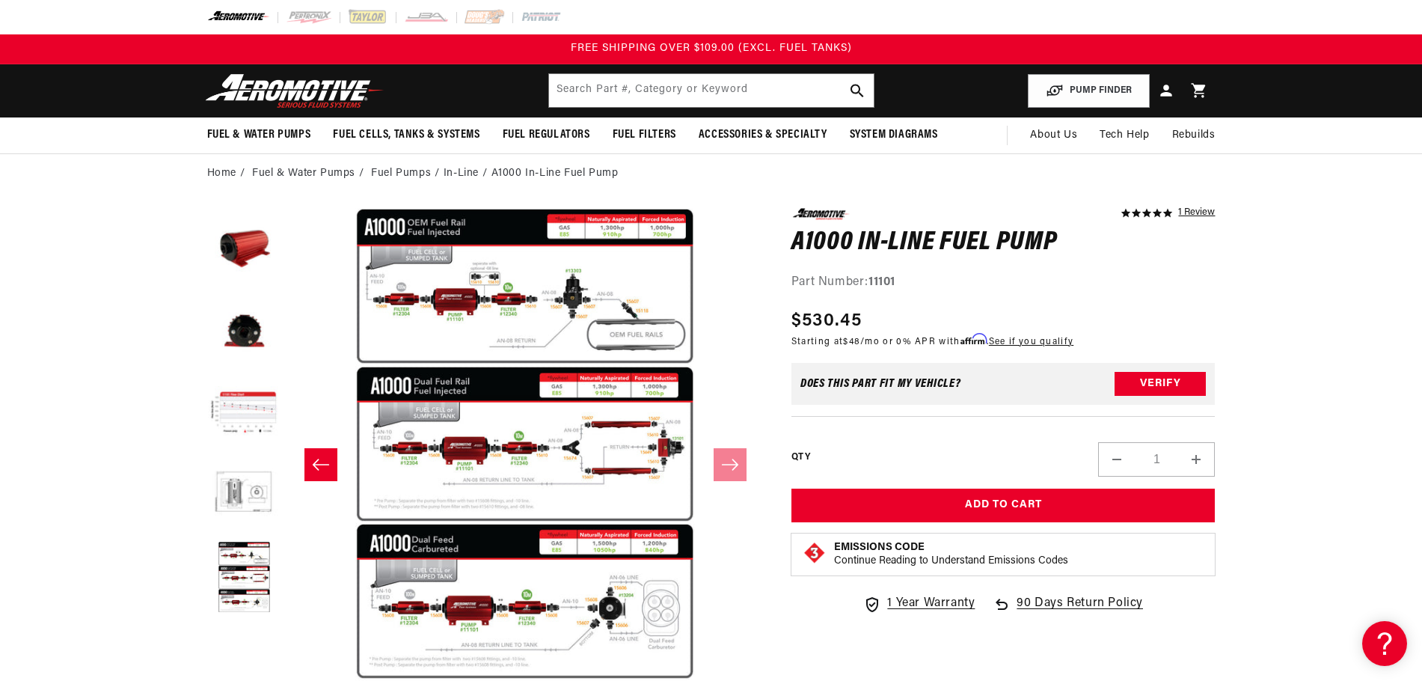
scroll to position [82, 0]
click at [323, 464] on icon "Slide left" at bounding box center [321, 464] width 18 height 15
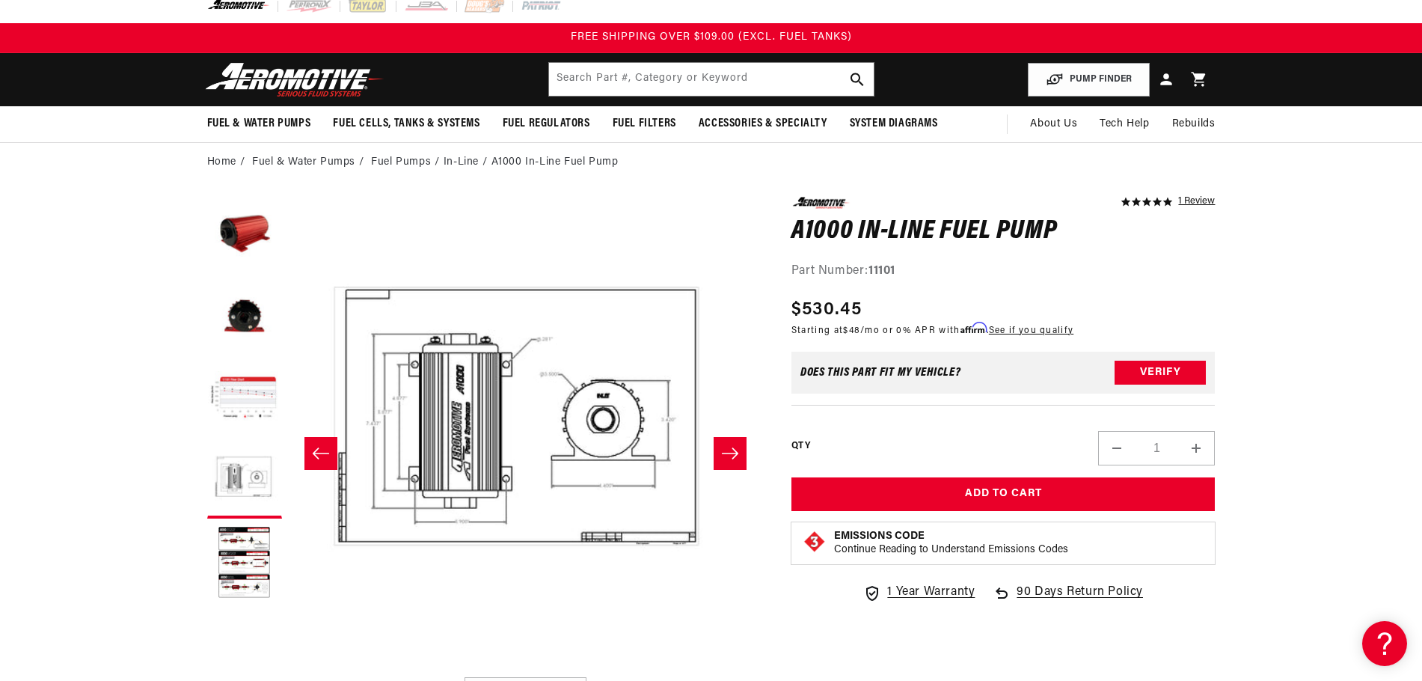
scroll to position [0, 0]
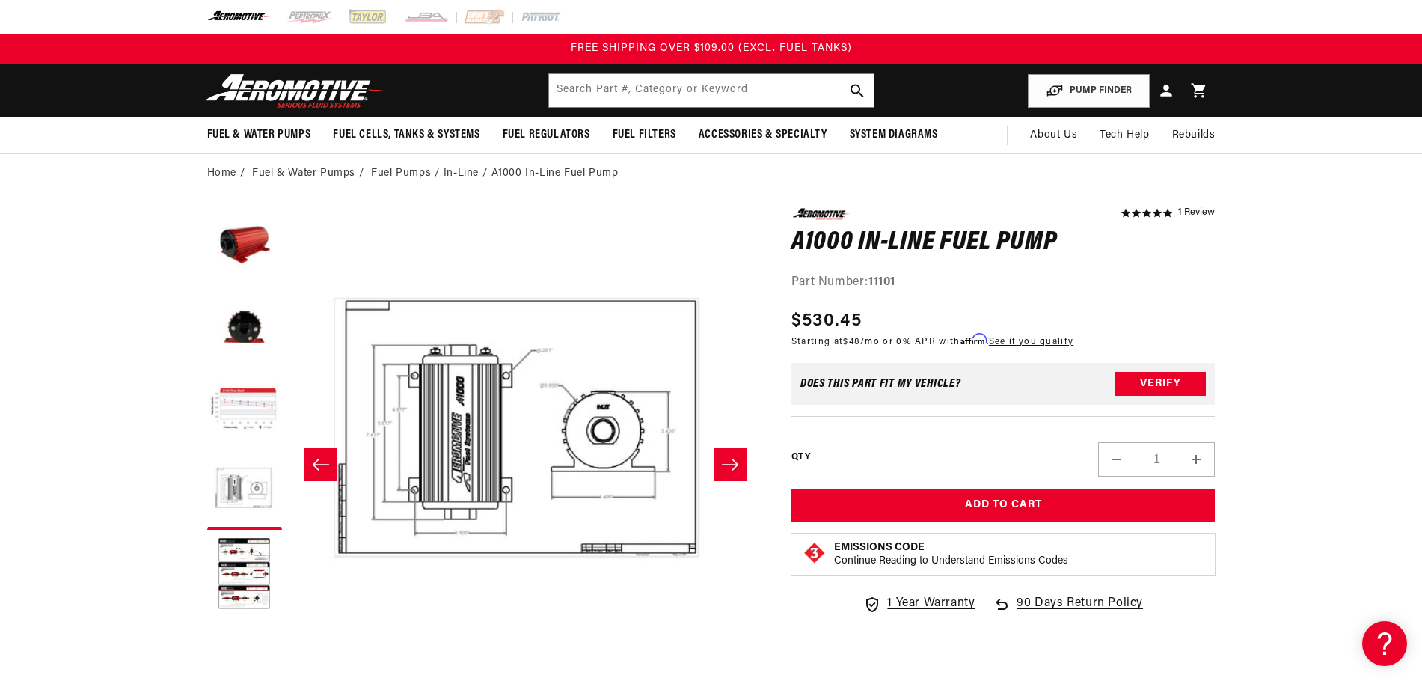
click at [332, 463] on button "Slide left" at bounding box center [320, 464] width 33 height 33
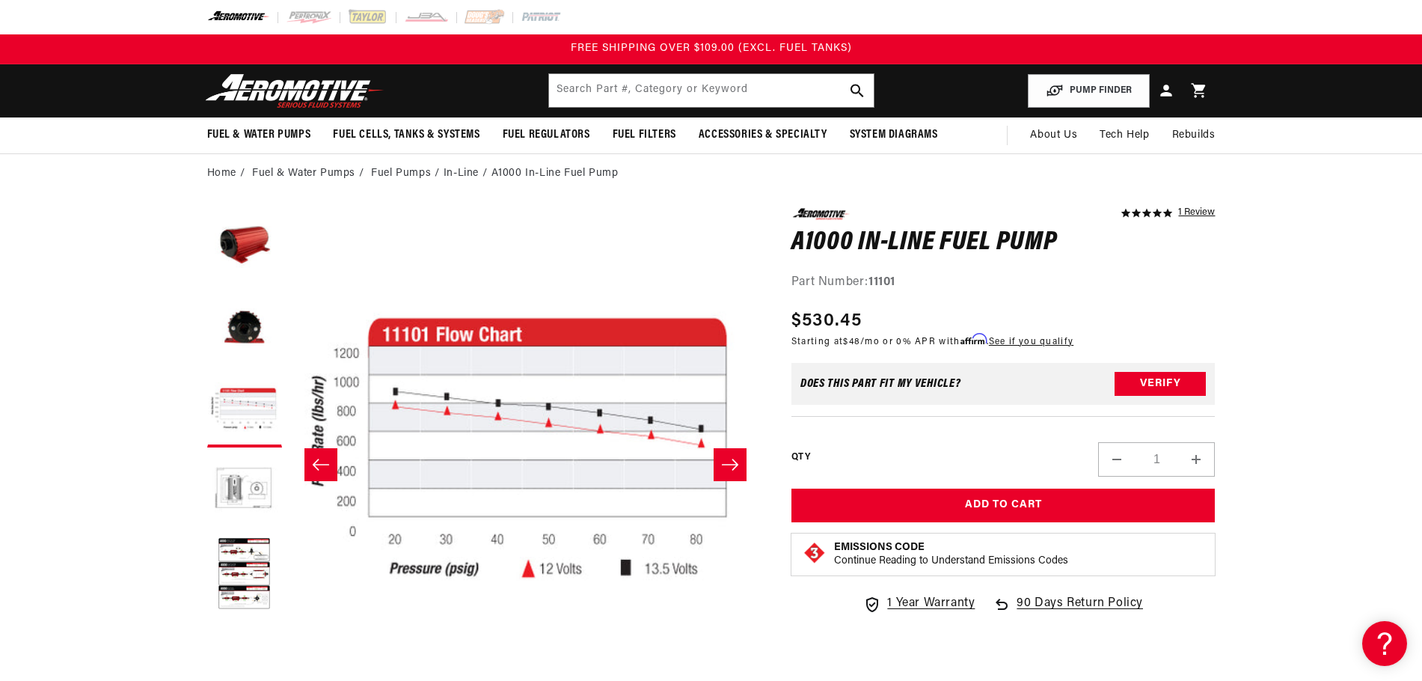
click at [332, 463] on button "Slide left" at bounding box center [320, 464] width 33 height 33
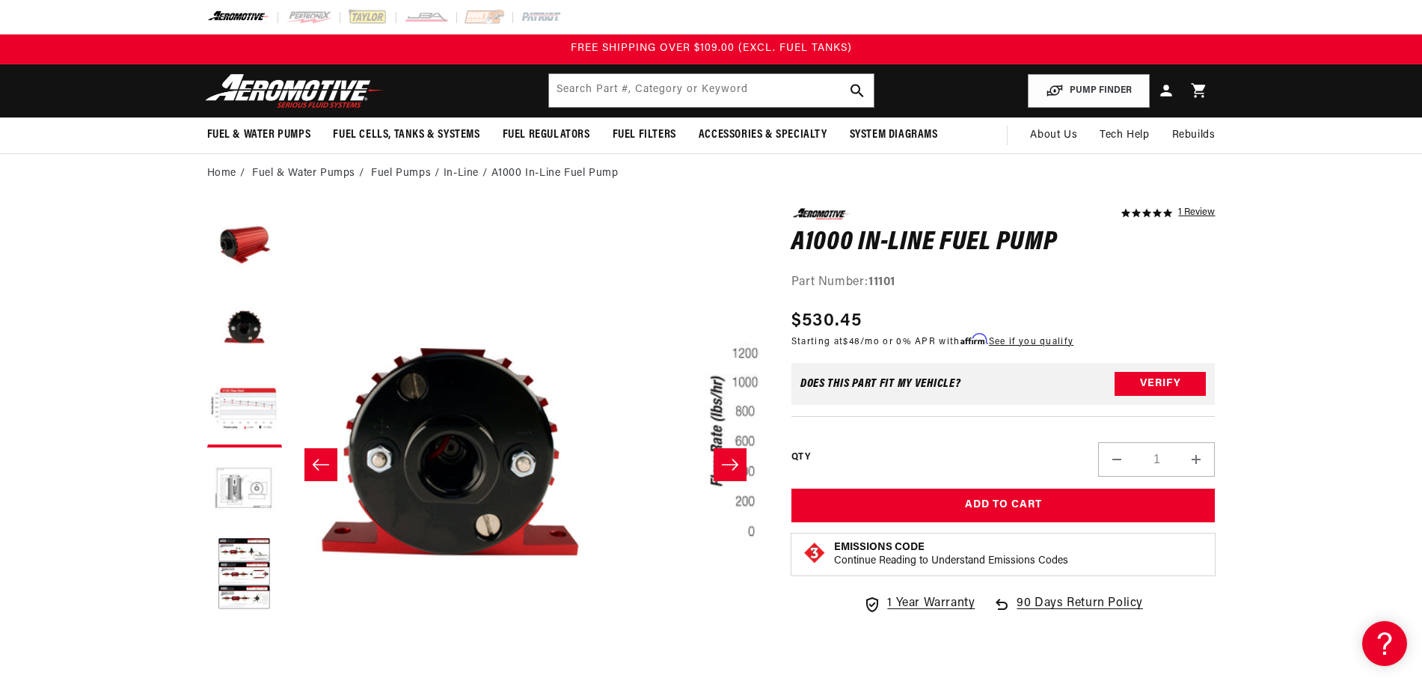
click at [332, 463] on button "Slide left" at bounding box center [320, 464] width 33 height 33
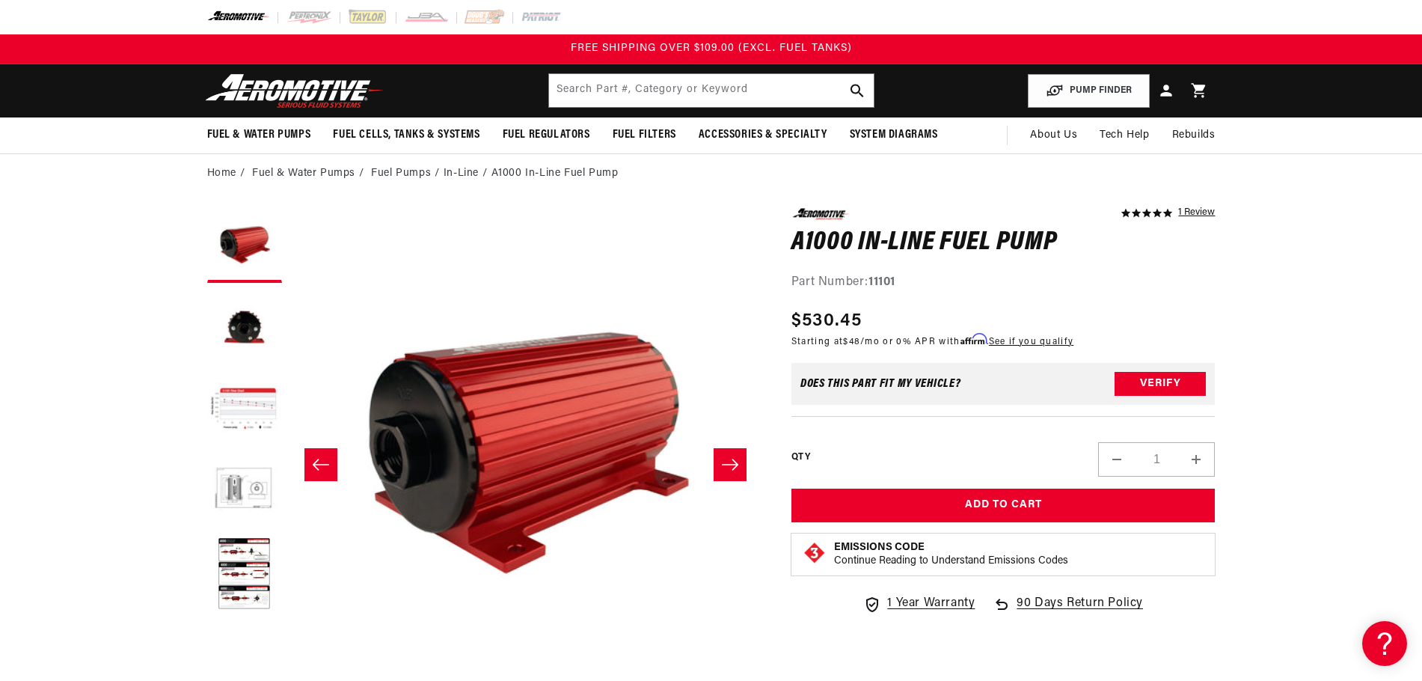
click at [332, 463] on button "Slide left" at bounding box center [320, 464] width 33 height 33
